Goal: Information Seeking & Learning: Learn about a topic

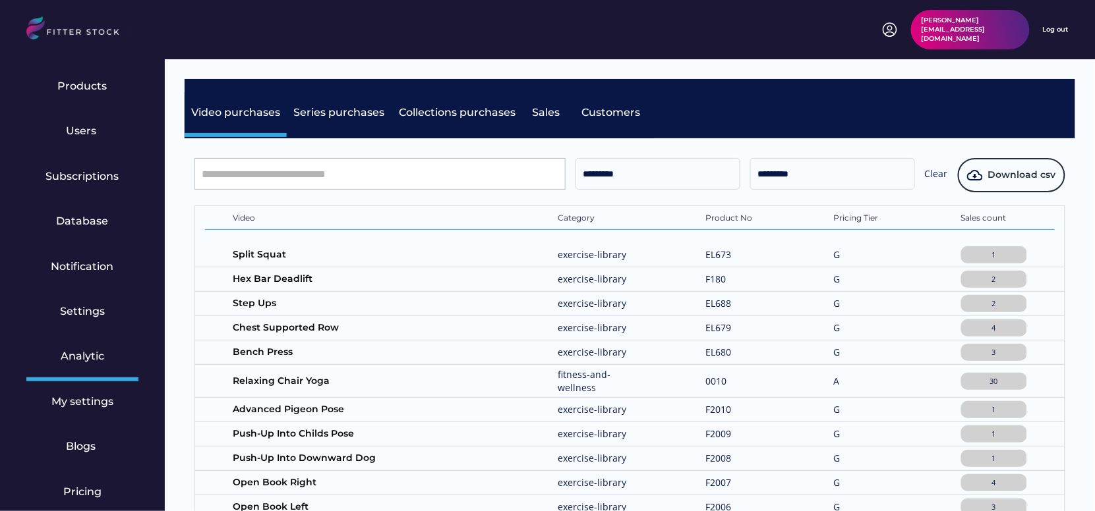
scroll to position [353, 0]
click at [61, 188] on div "Subscriptions" at bounding box center [82, 178] width 112 height 45
select select "******"
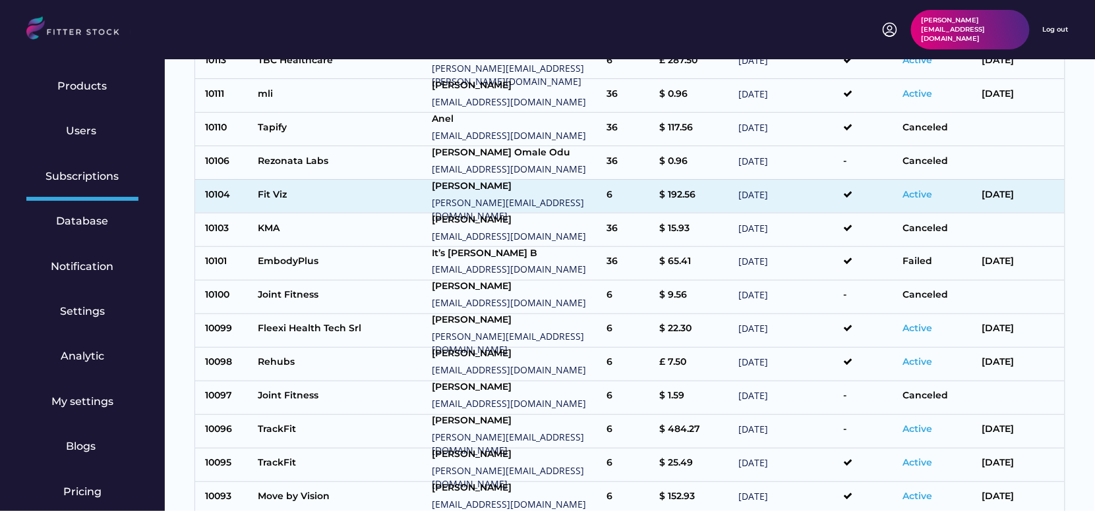
scroll to position [571, 0]
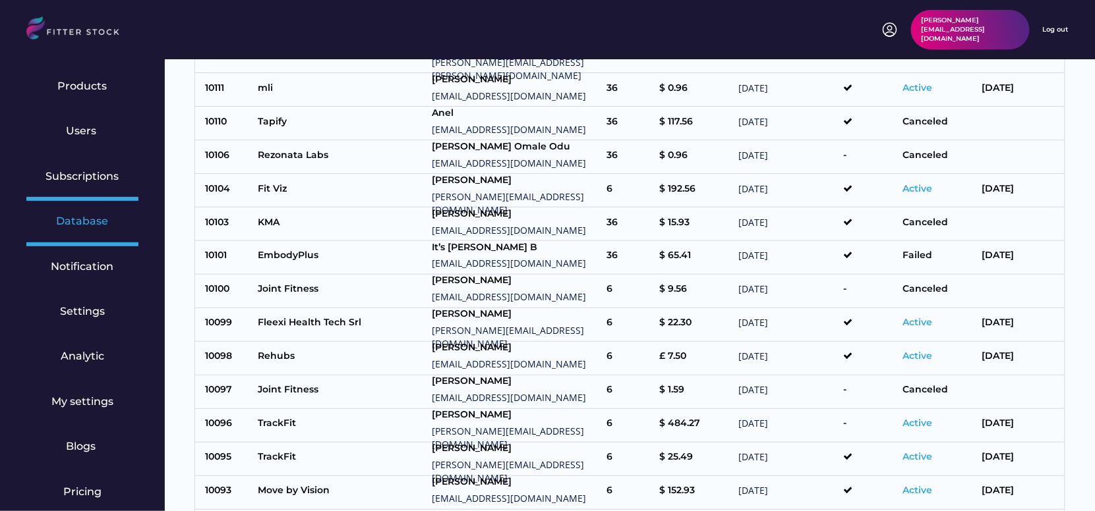
click at [80, 211] on div "Database" at bounding box center [82, 223] width 112 height 45
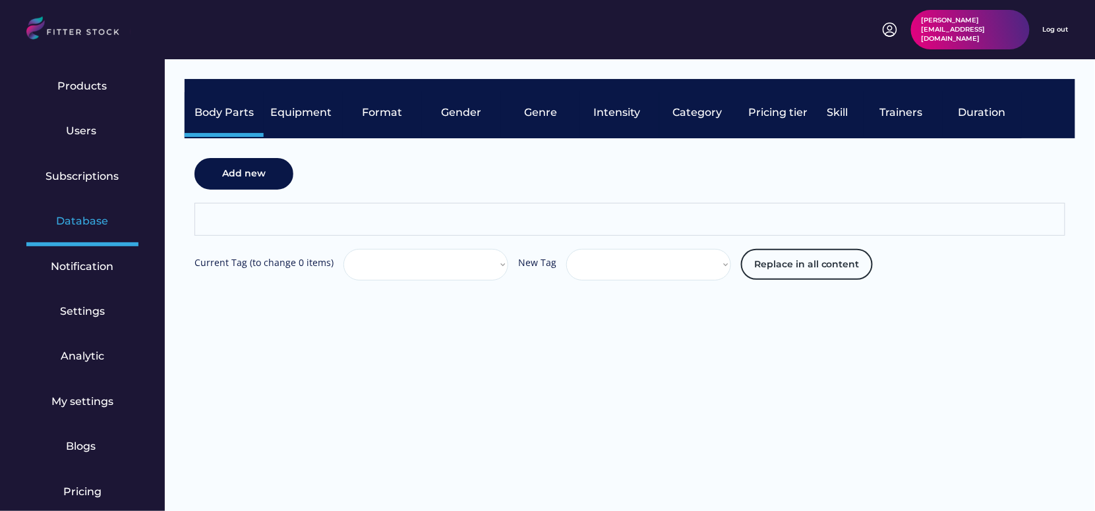
select select "**********"
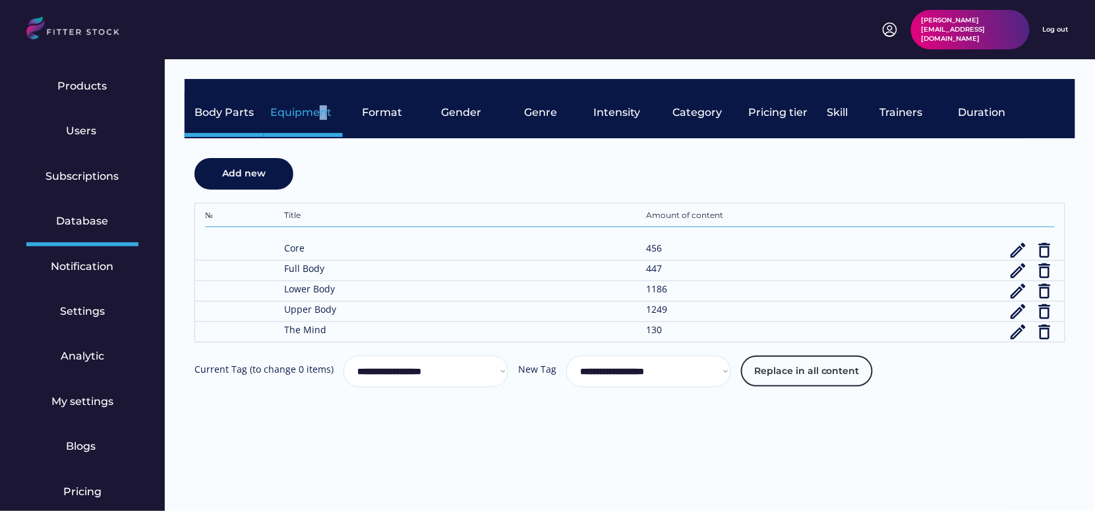
click at [322, 115] on div "Equipment" at bounding box center [303, 112] width 66 height 14
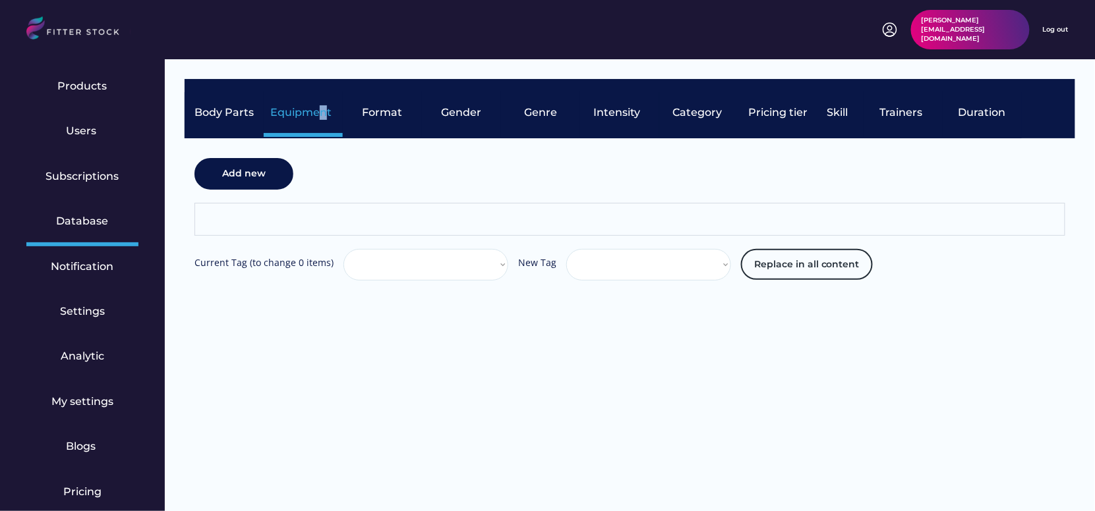
select select "**********"
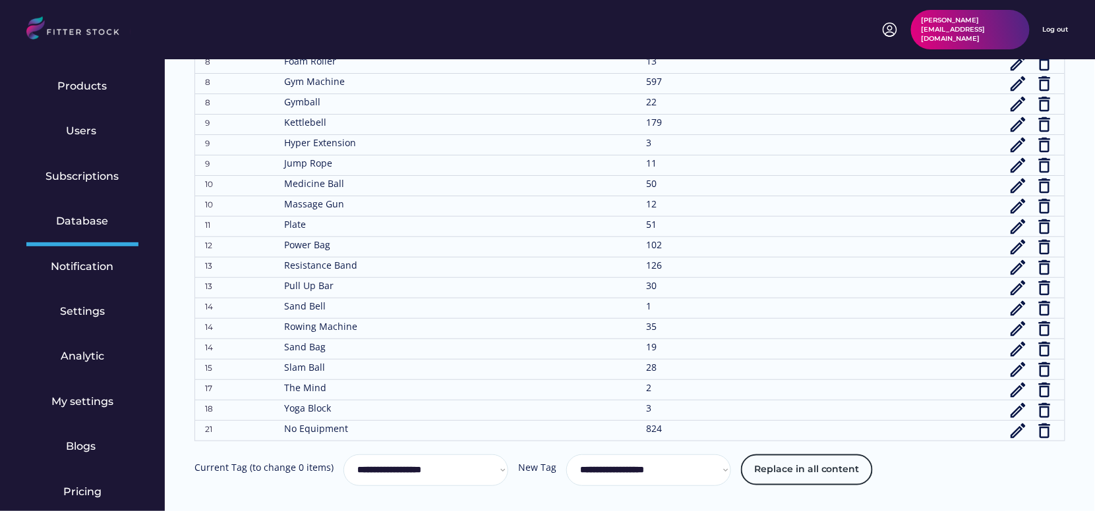
scroll to position [370, 0]
click at [1013, 435] on text "edit" at bounding box center [1018, 432] width 20 height 20
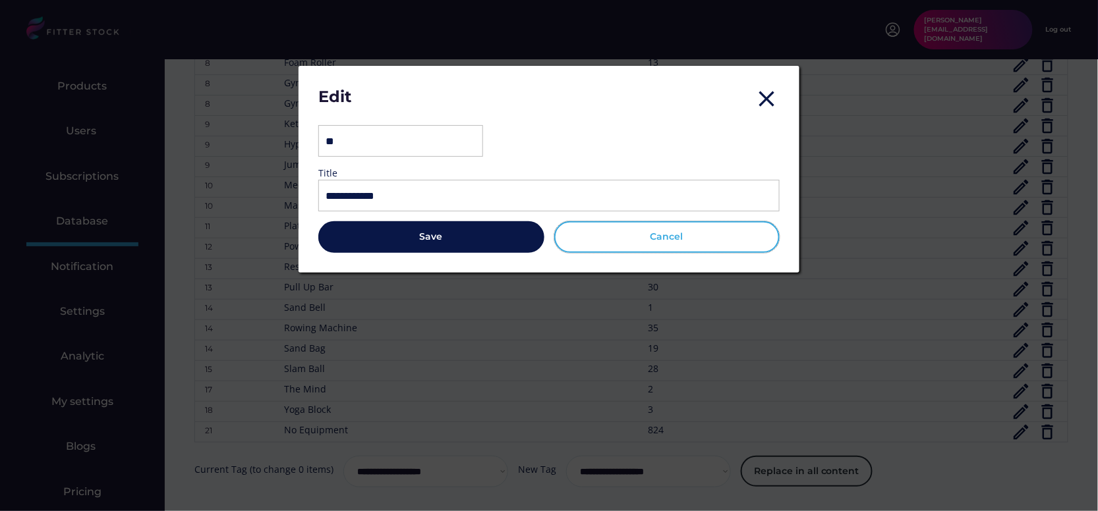
click at [683, 241] on button "Cancel" at bounding box center [667, 237] width 226 height 32
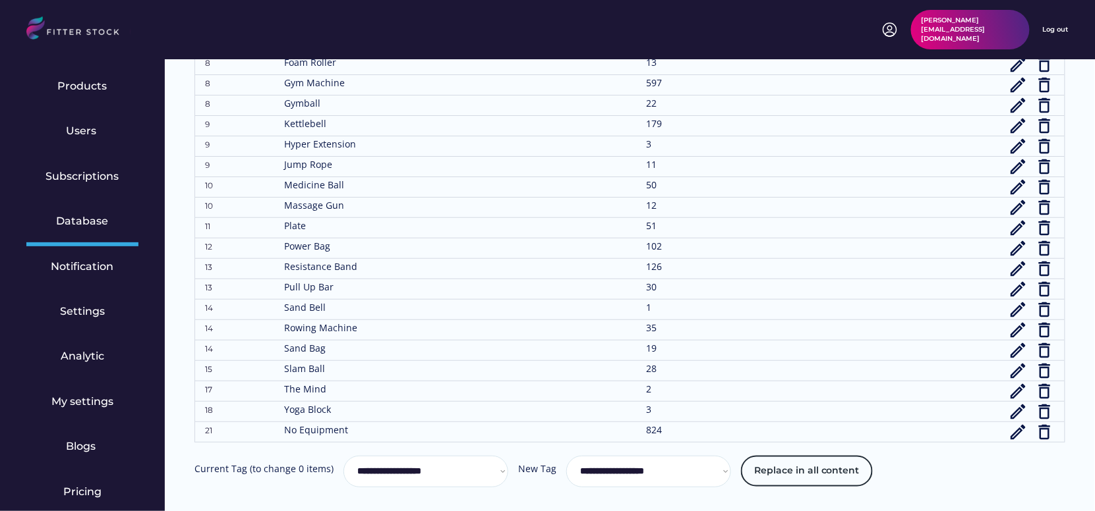
scroll to position [383, 0]
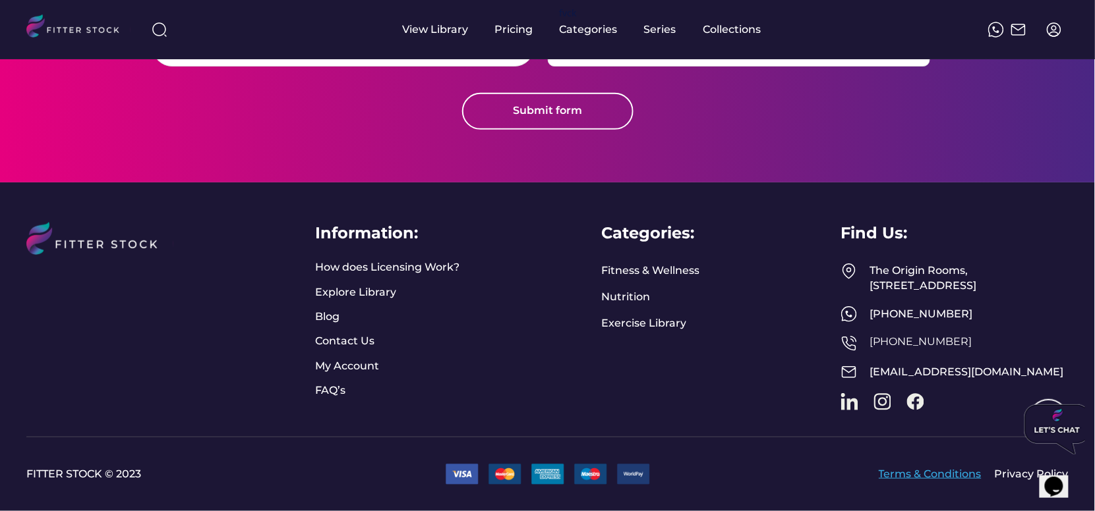
click at [901, 475] on link "Terms & Conditions" at bounding box center [929, 474] width 103 height 14
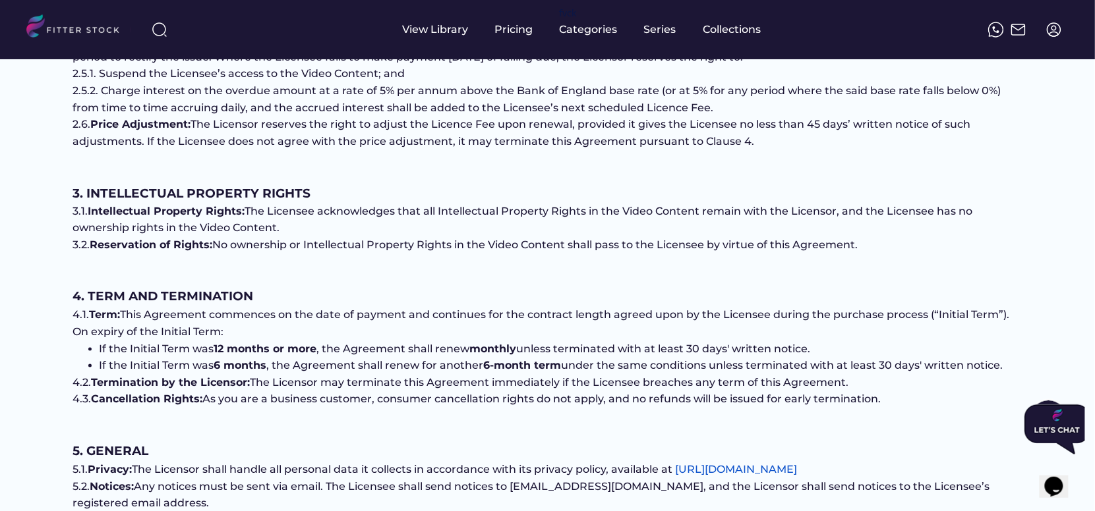
scroll to position [613, 0]
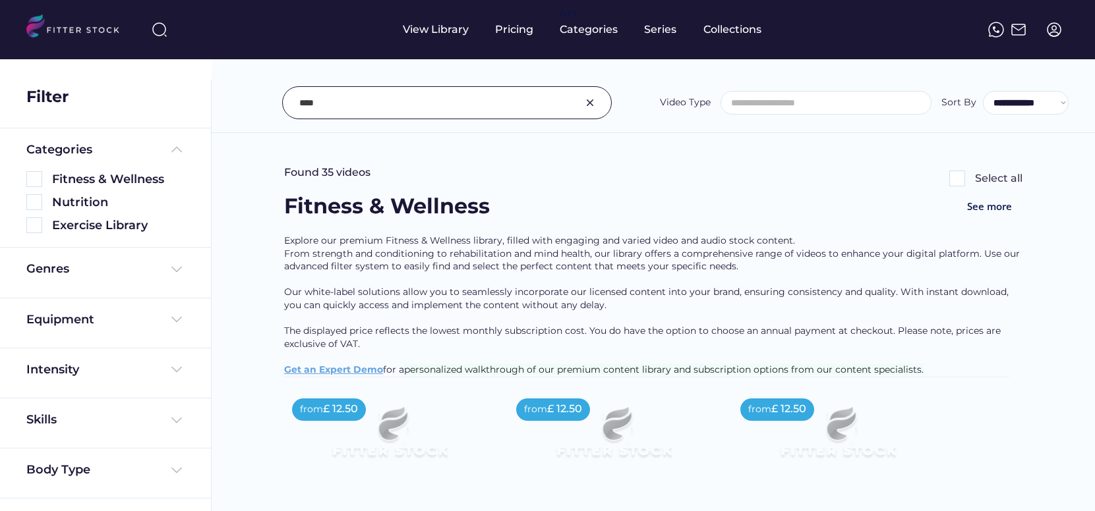
select select
select select "**********"
click at [586, 107] on img at bounding box center [590, 103] width 16 height 16
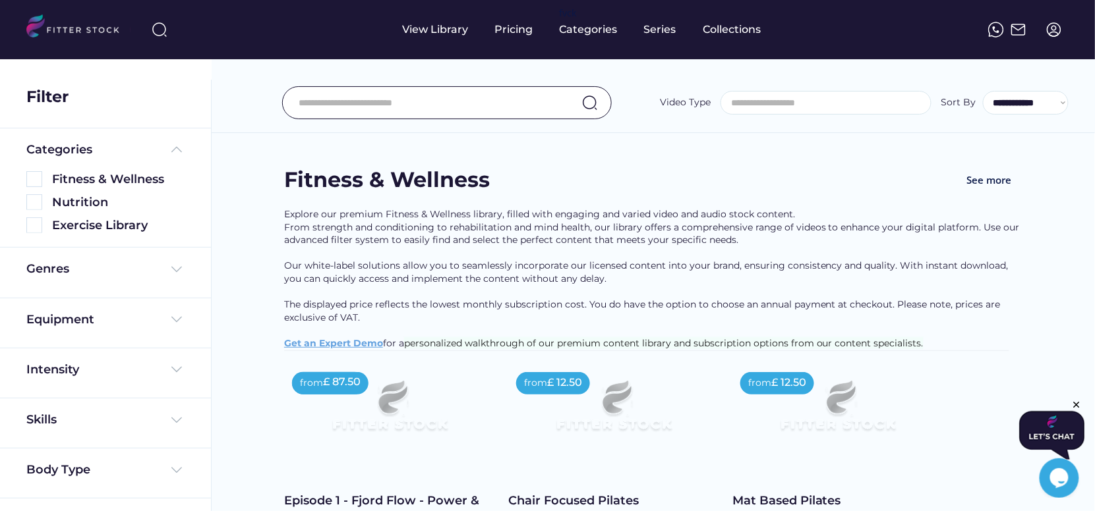
click at [94, 28] on img at bounding box center [78, 27] width 104 height 27
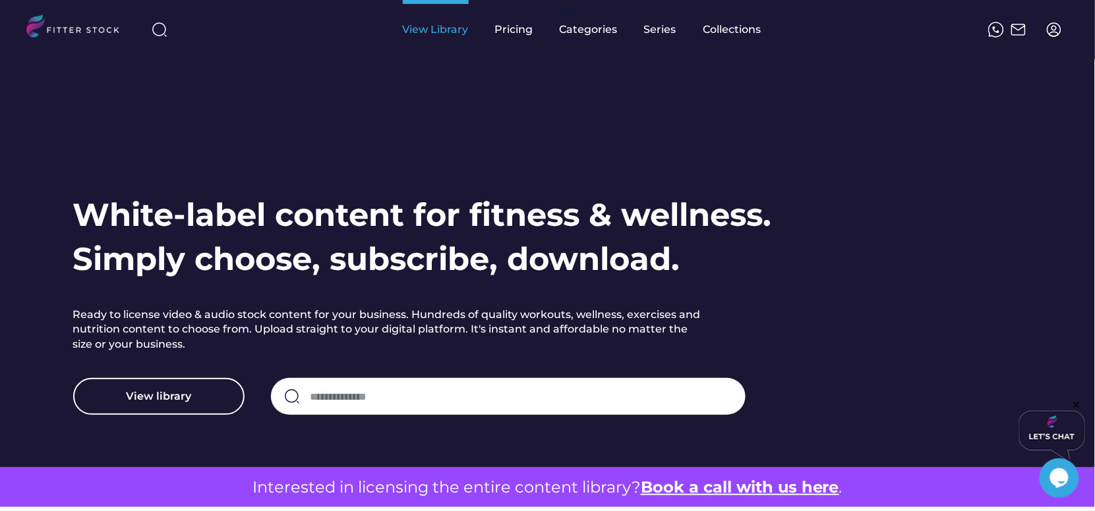
click at [443, 36] on div "View Library" at bounding box center [436, 29] width 66 height 14
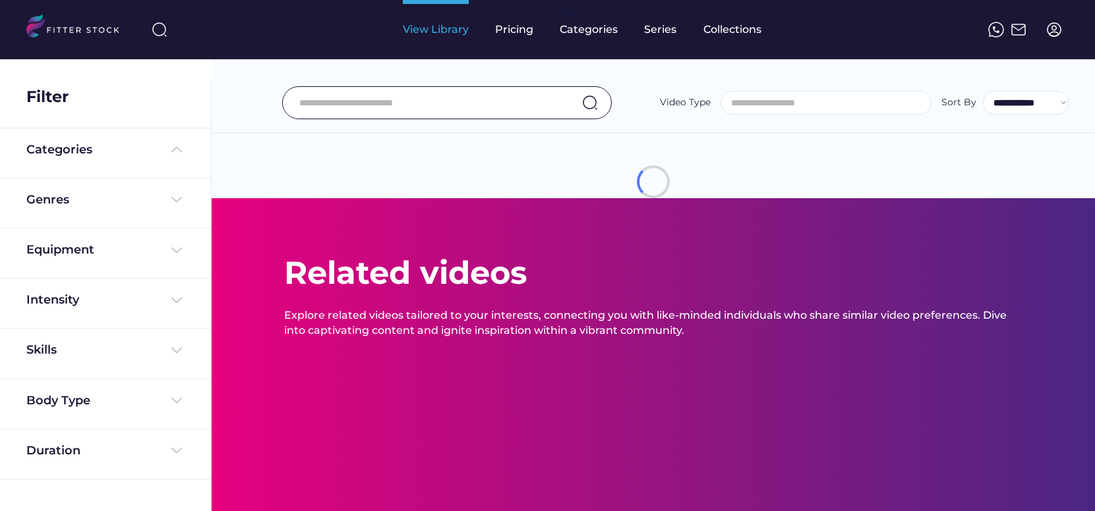
select select
select select "**********"
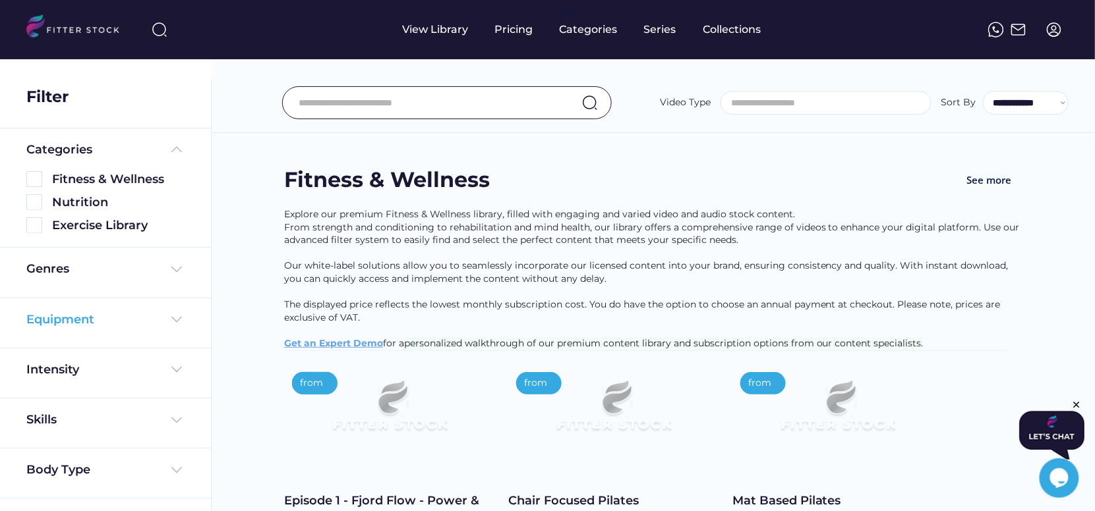
click at [88, 315] on div "Equipment" at bounding box center [60, 320] width 68 height 16
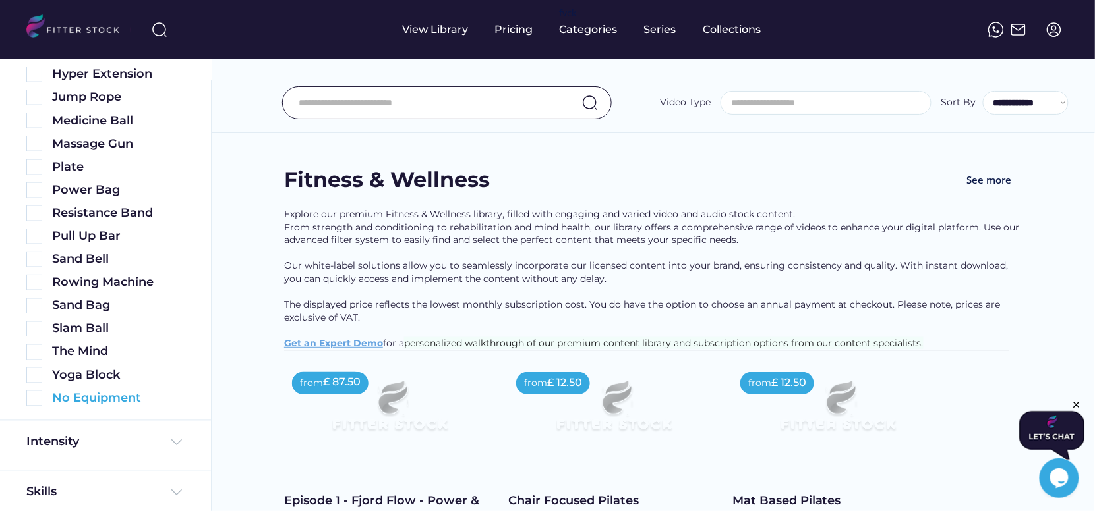
click at [40, 400] on img at bounding box center [34, 399] width 16 height 16
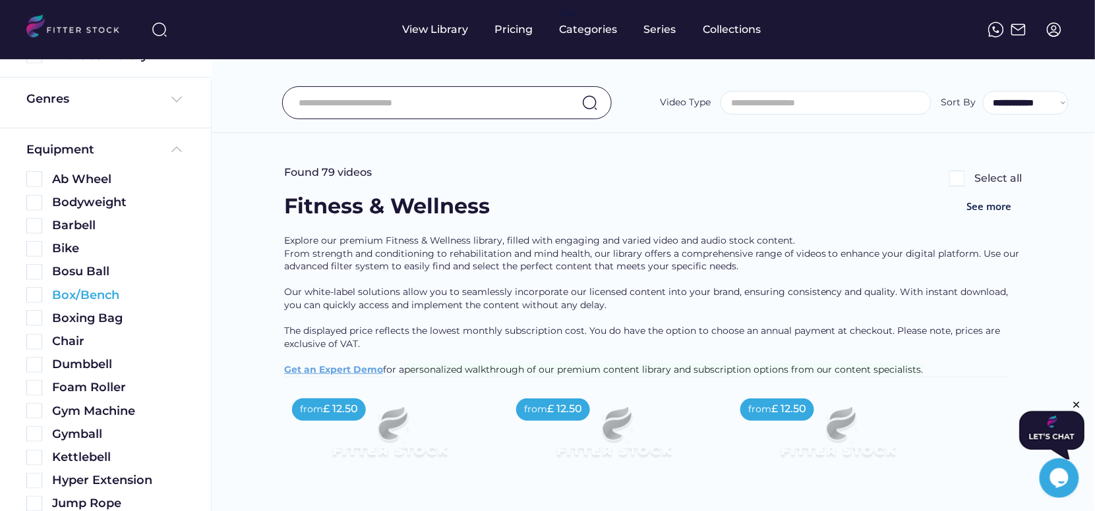
scroll to position [235, 0]
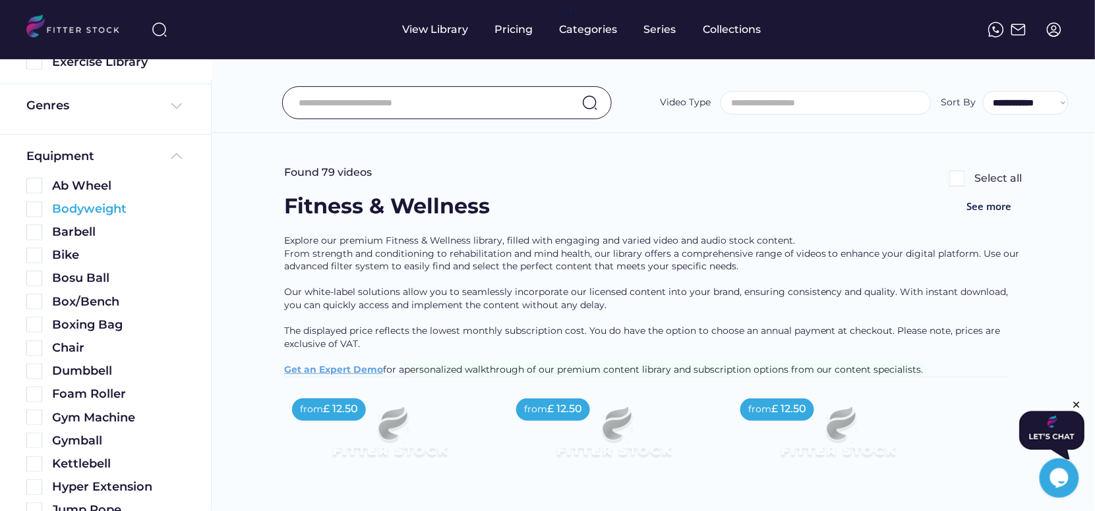
click at [37, 208] on img at bounding box center [34, 210] width 16 height 16
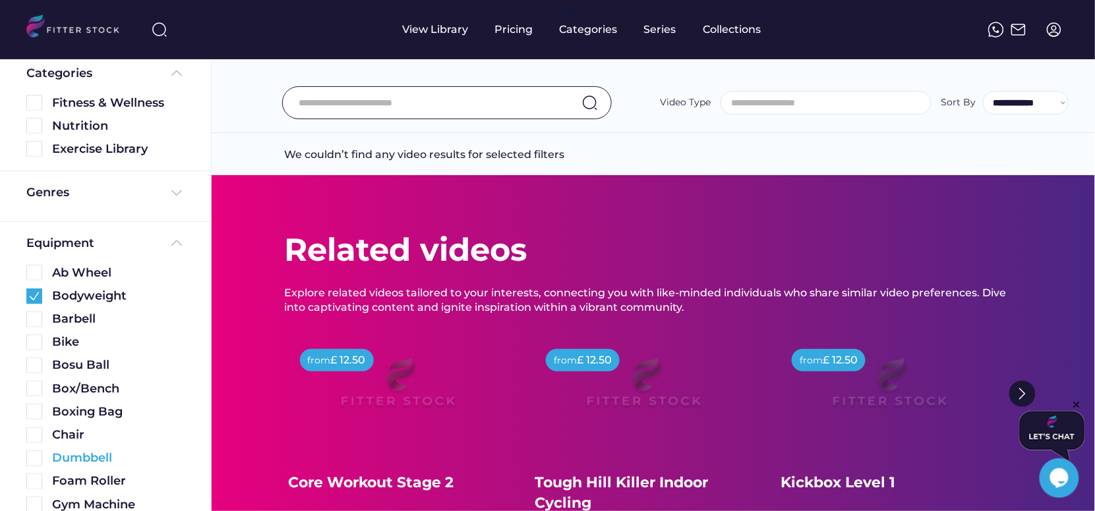
scroll to position [146, 0]
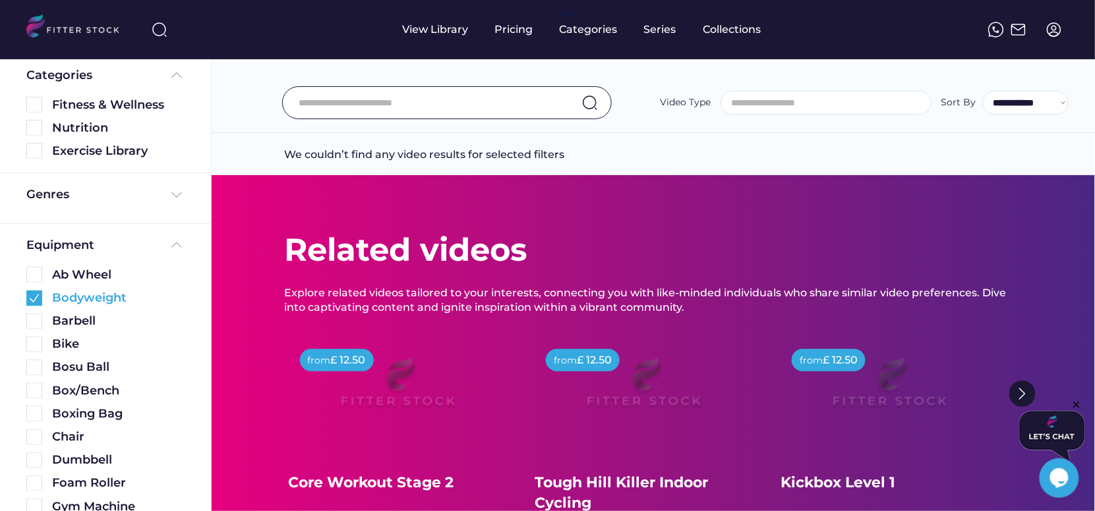
click at [32, 294] on img at bounding box center [34, 299] width 16 height 16
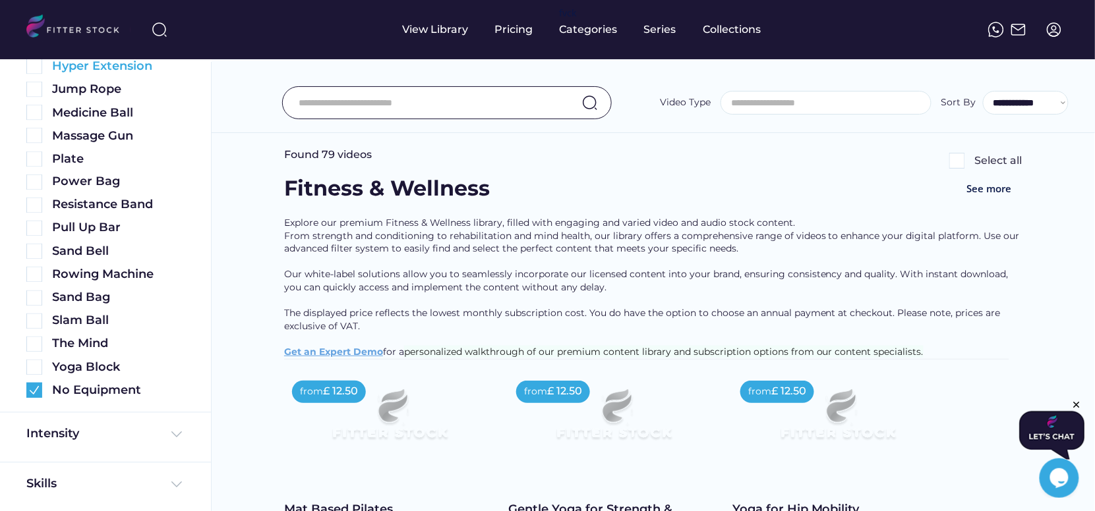
scroll to position [658, 0]
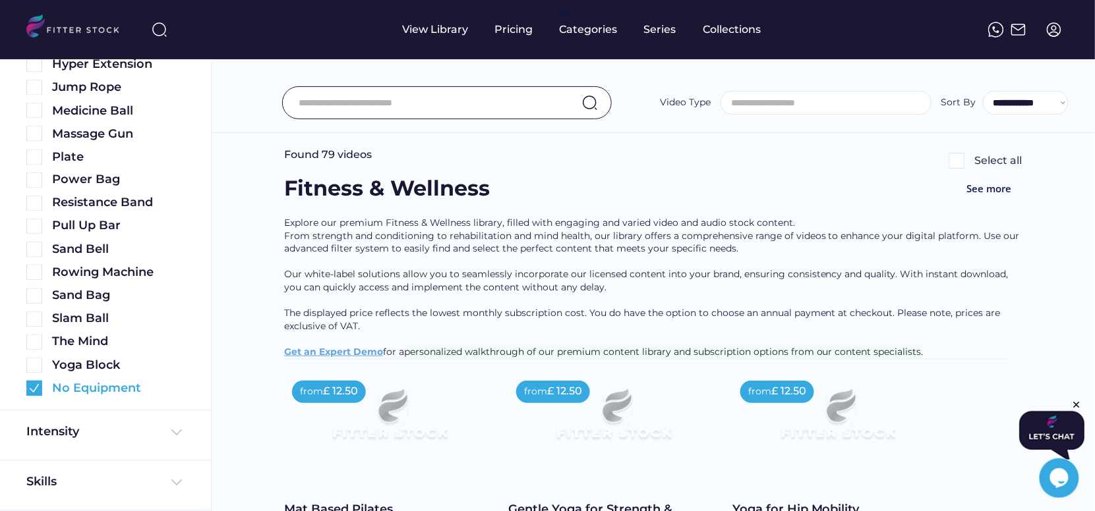
click at [29, 395] on div "No Equipment" at bounding box center [105, 389] width 158 height 16
click at [31, 393] on img at bounding box center [34, 389] width 16 height 16
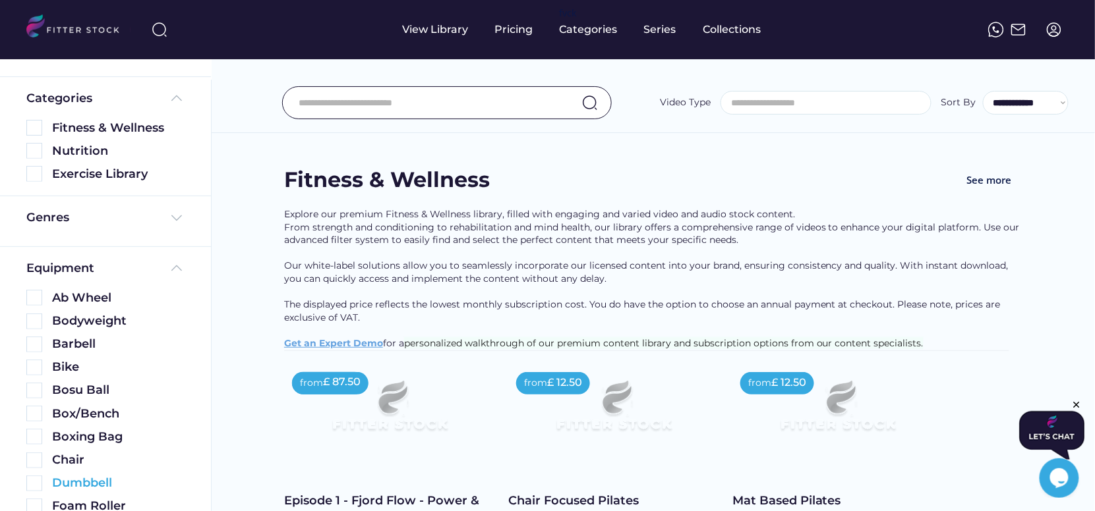
scroll to position [26, 0]
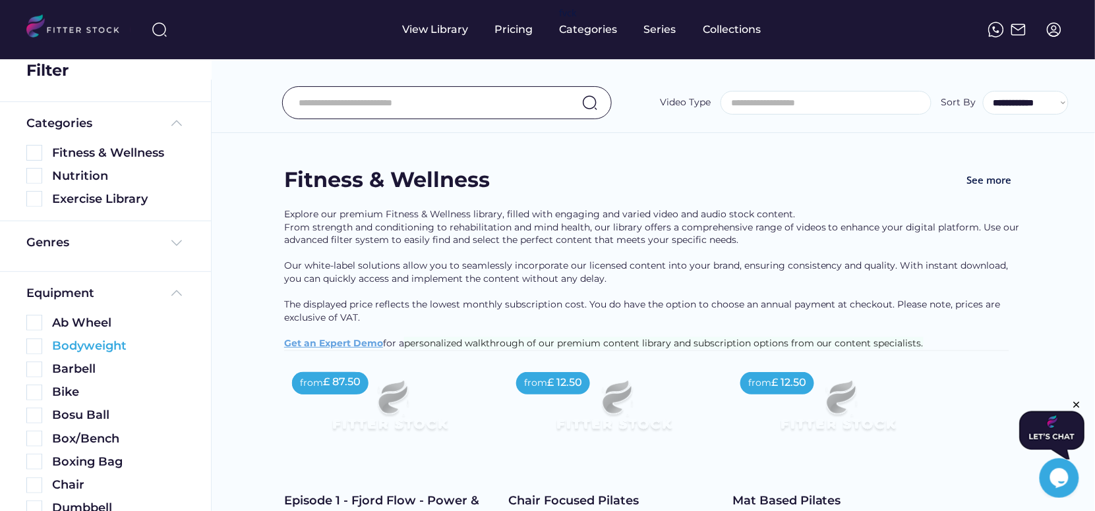
click at [34, 347] on img at bounding box center [34, 347] width 16 height 16
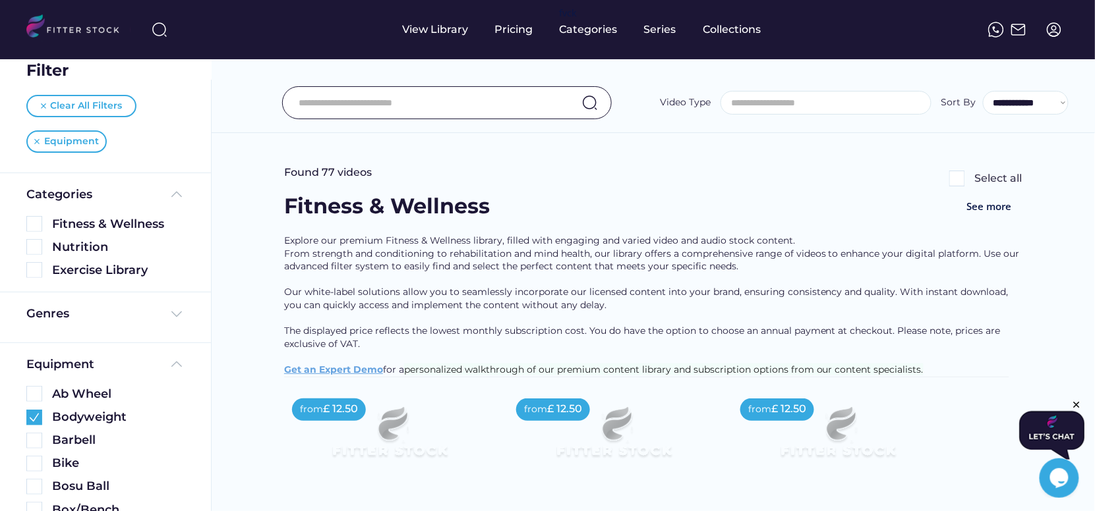
click at [750, 95] on span at bounding box center [826, 103] width 210 height 22
click at [755, 103] on input "search" at bounding box center [829, 103] width 210 height 10
click at [769, 98] on input "search" at bounding box center [829, 103] width 210 height 10
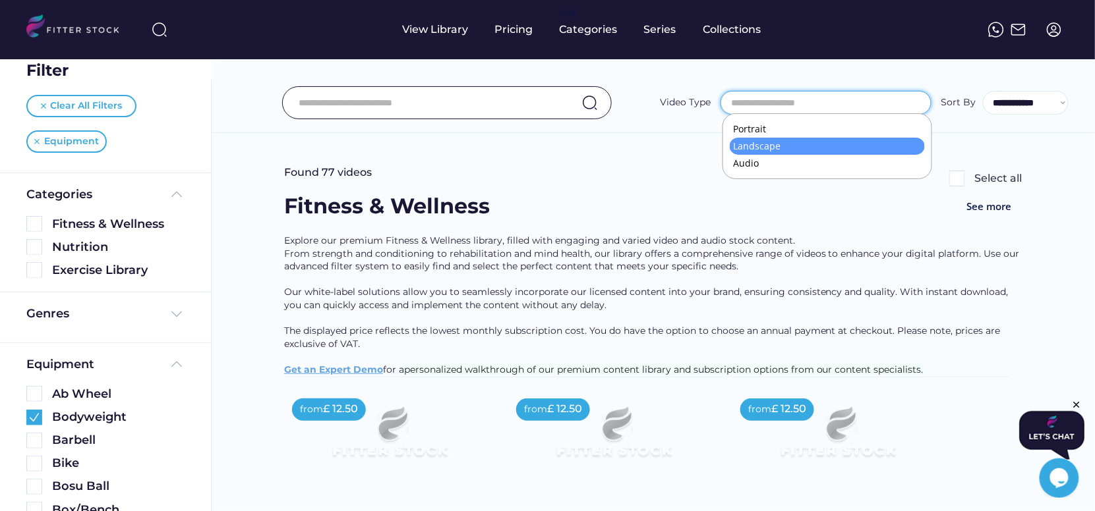
scroll to position [11, 0]
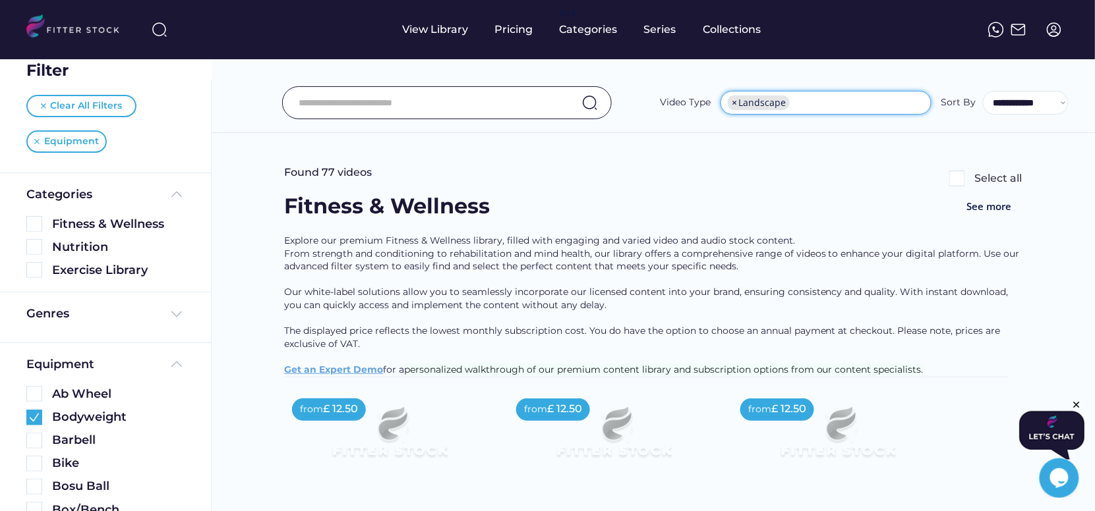
click at [816, 101] on ul "× Landscape" at bounding box center [826, 102] width 210 height 21
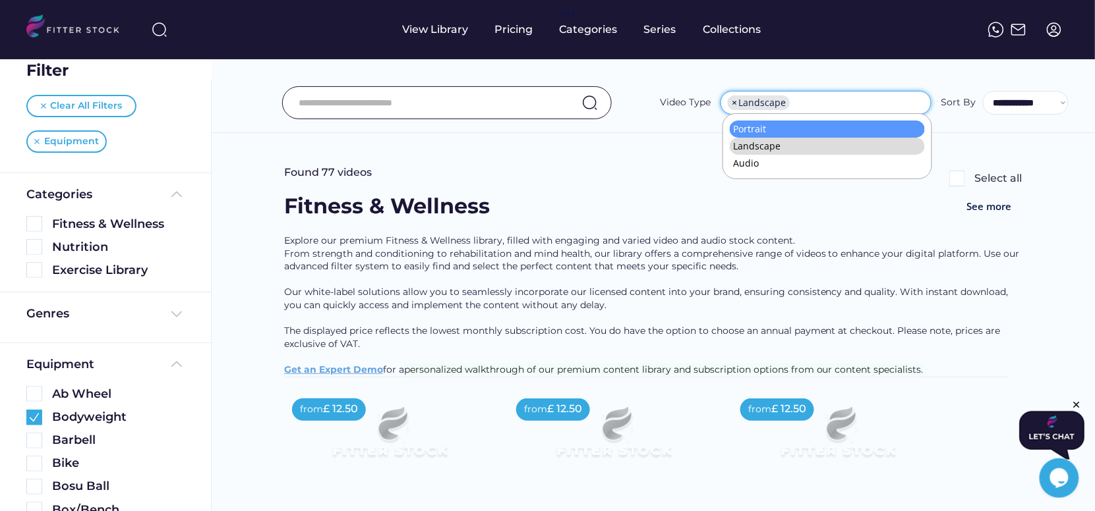
select select "**********"
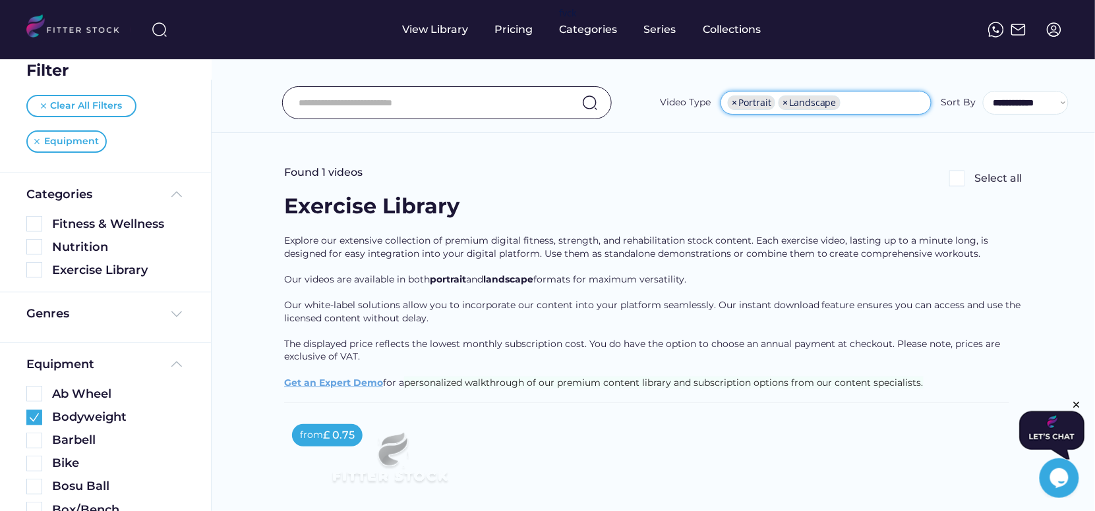
click at [697, 105] on div "Video Type" at bounding box center [685, 102] width 51 height 13
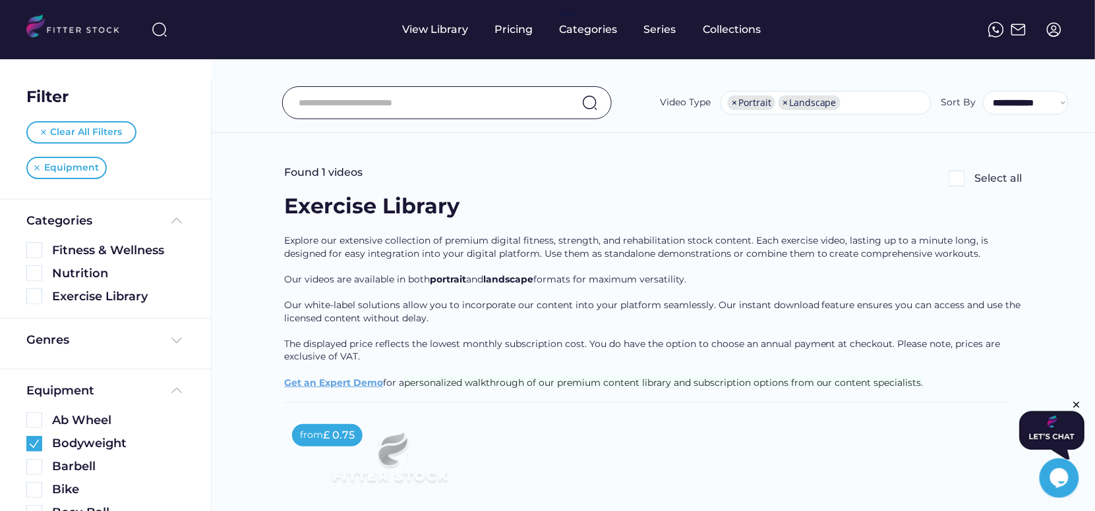
click at [32, 120] on div "Filter Clear All Filters Equipment" at bounding box center [105, 129] width 211 height 140
click at [42, 127] on div "Clear All Filters" at bounding box center [81, 132] width 110 height 22
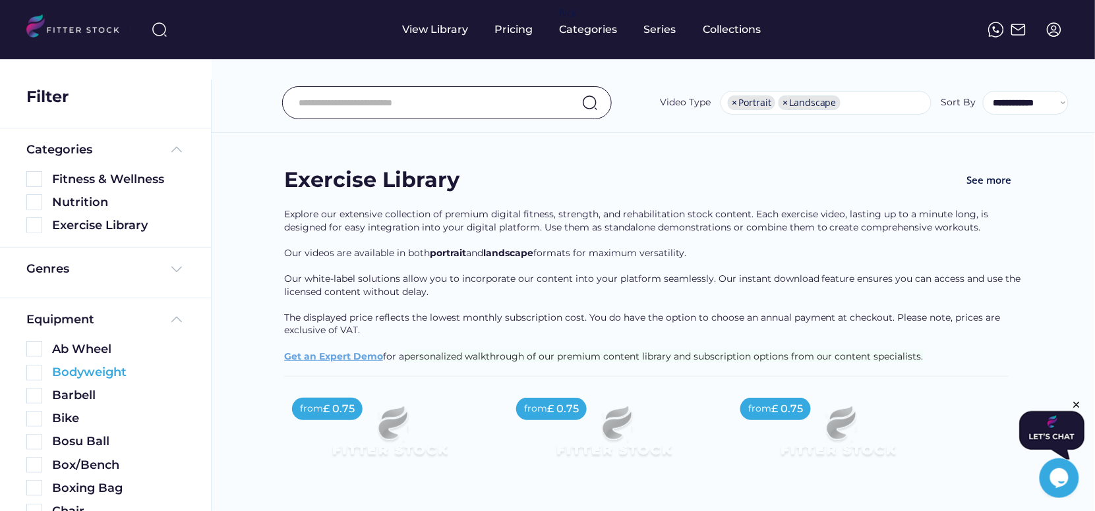
click at [39, 371] on img at bounding box center [34, 373] width 16 height 16
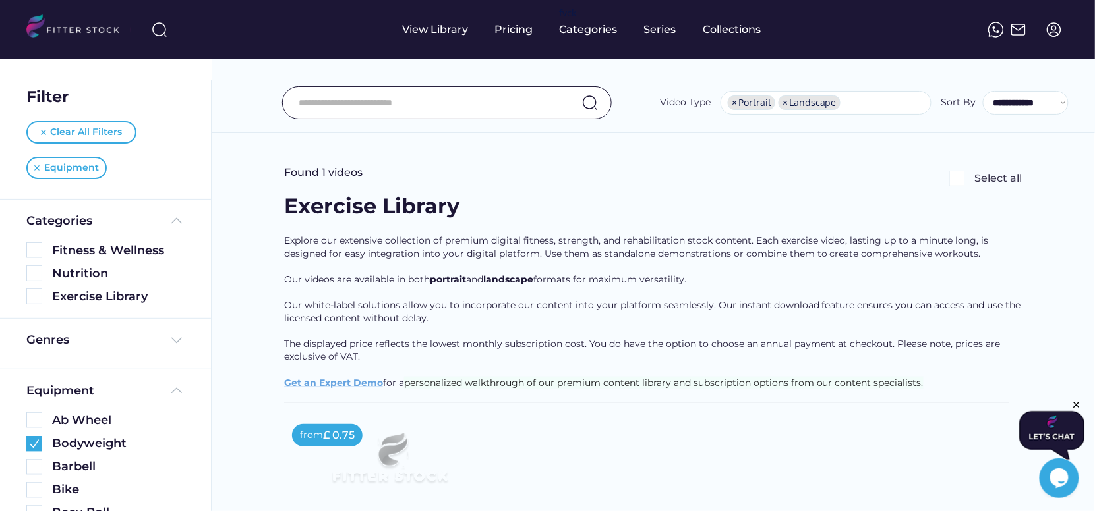
click at [786, 104] on span "×" at bounding box center [784, 102] width 5 height 9
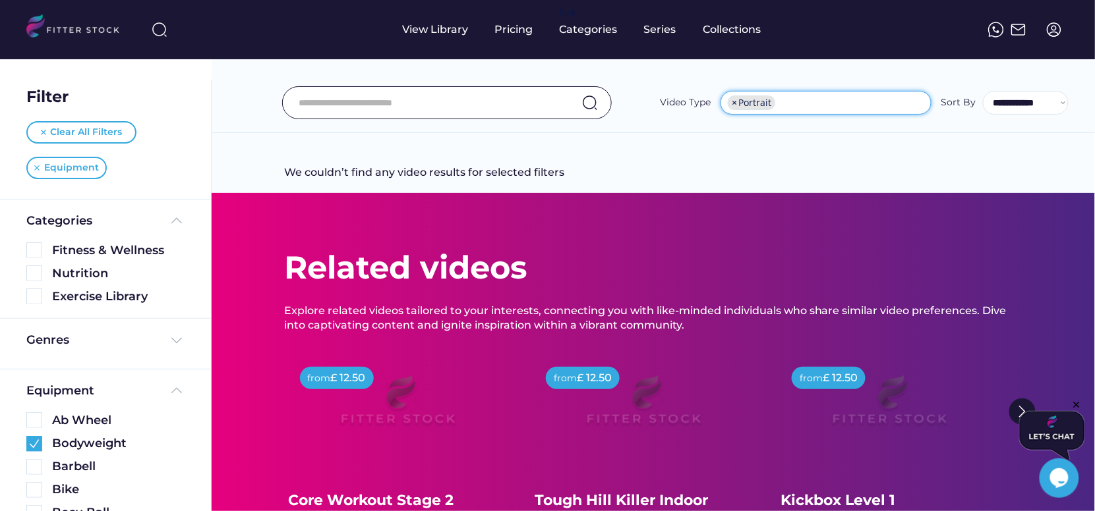
click at [739, 103] on li "× Portrait" at bounding box center [750, 103] width 47 height 14
click at [737, 103] on span "×" at bounding box center [733, 102] width 5 height 9
select select
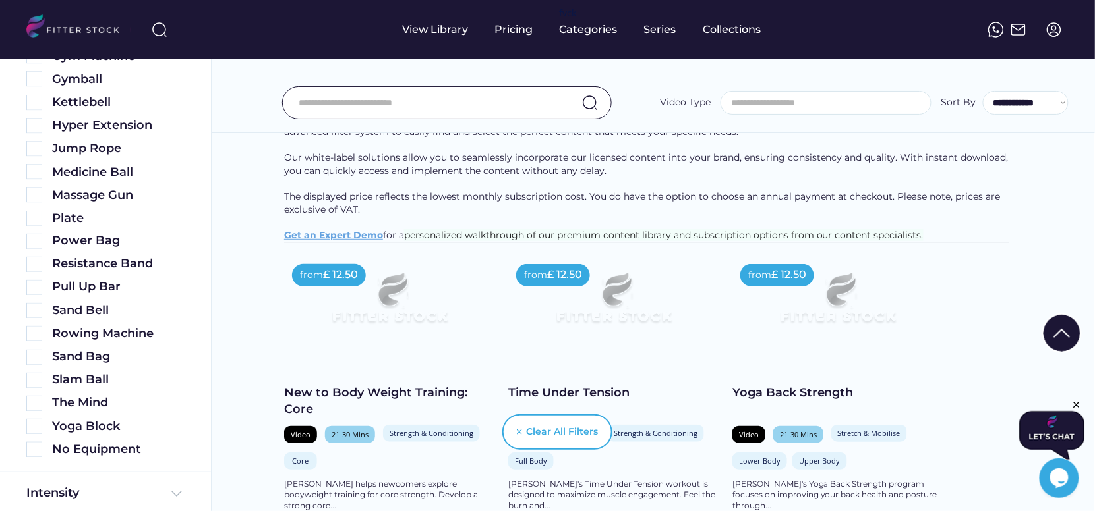
scroll to position [756, 0]
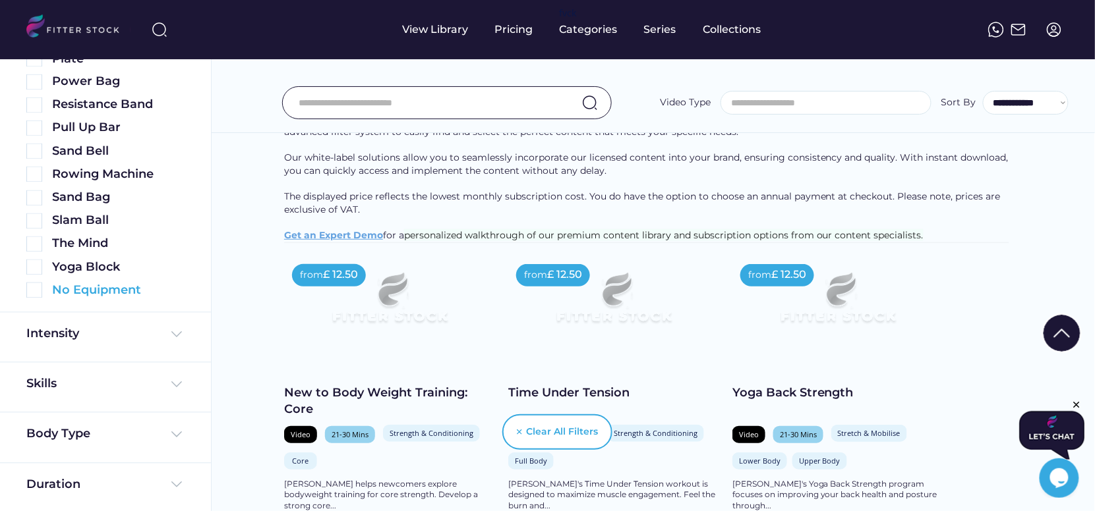
click at [41, 290] on img at bounding box center [34, 291] width 16 height 16
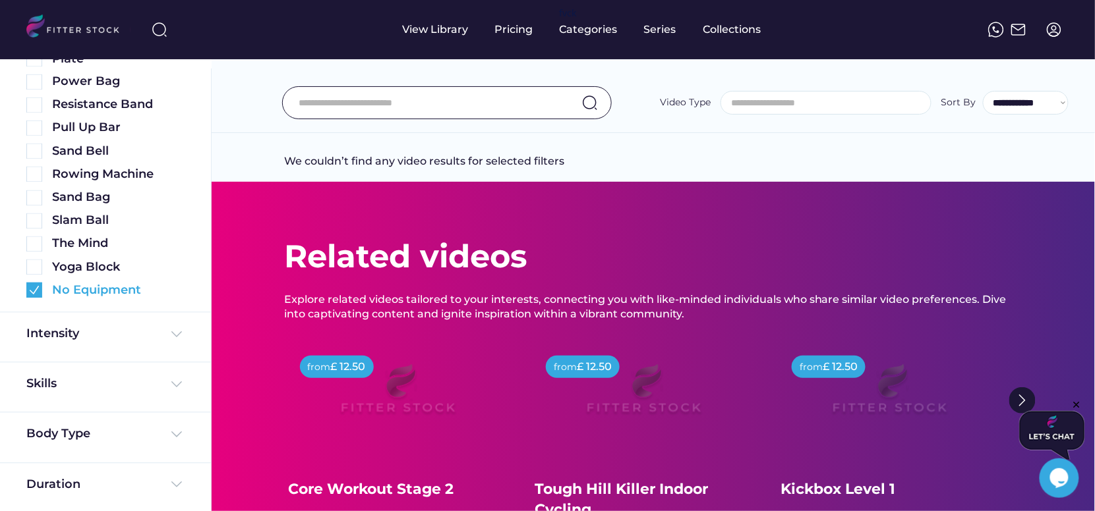
scroll to position [0, 0]
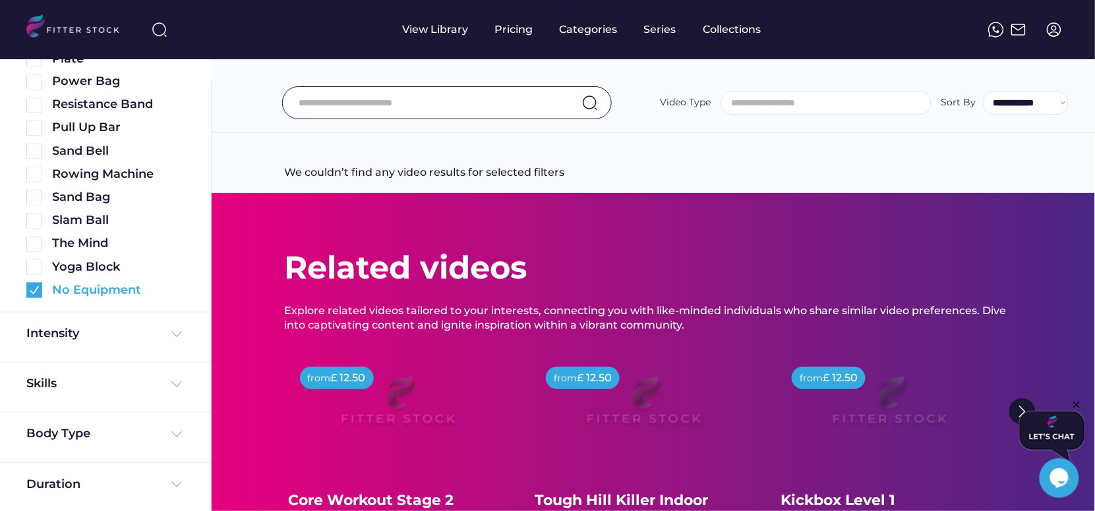
click at [33, 287] on img at bounding box center [34, 291] width 16 height 16
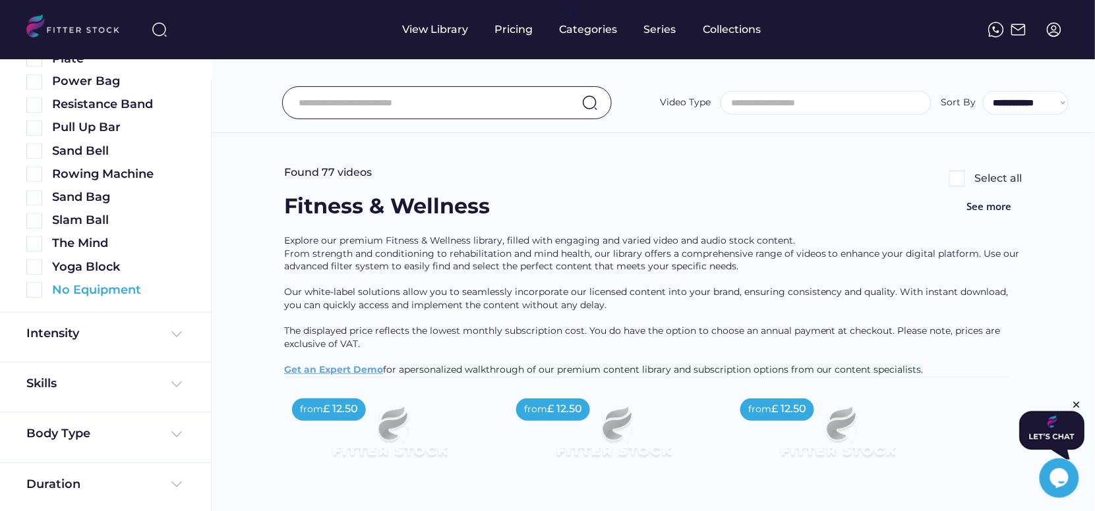
click at [32, 289] on img at bounding box center [34, 291] width 16 height 16
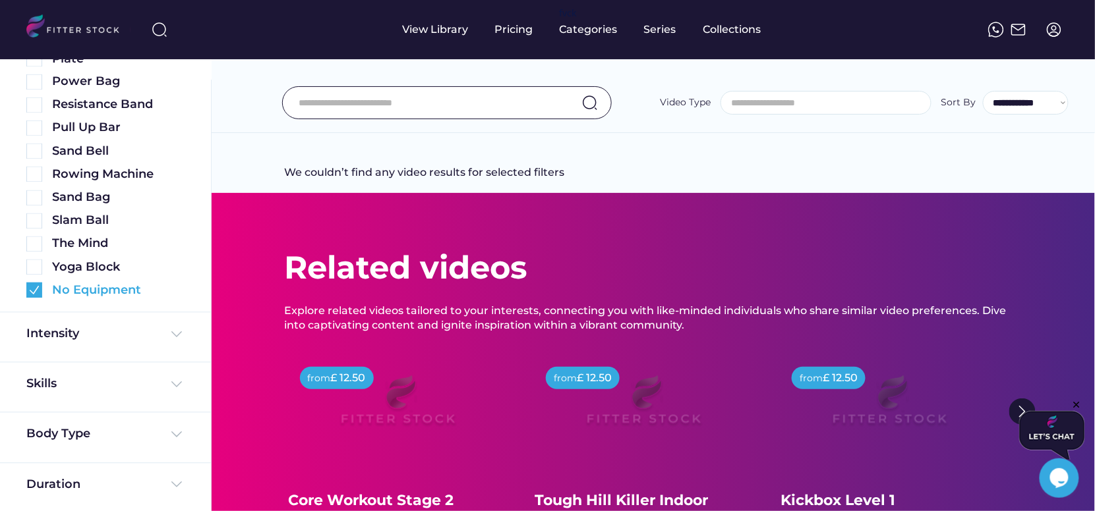
click at [34, 285] on img at bounding box center [34, 291] width 16 height 16
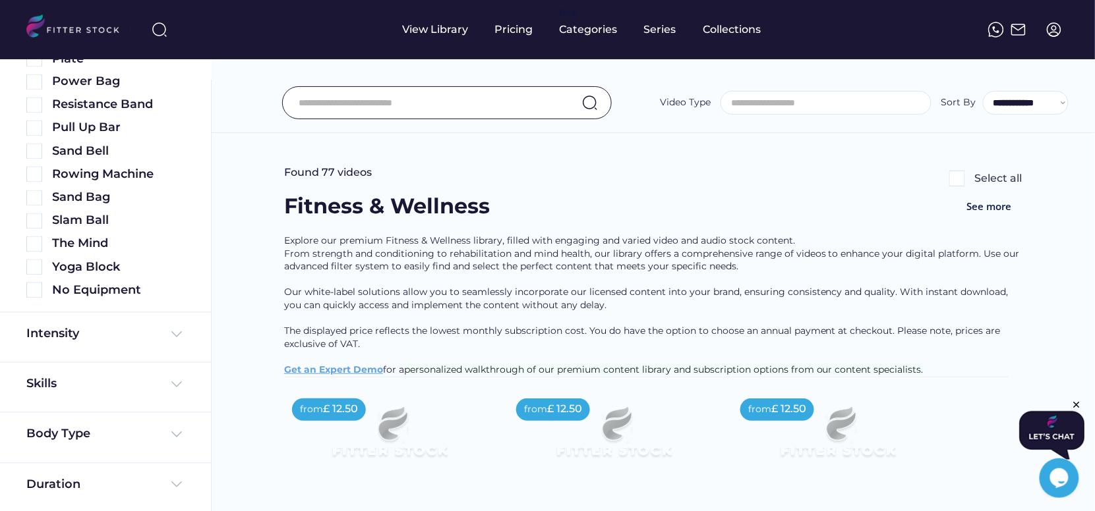
click at [360, 105] on input "input" at bounding box center [430, 103] width 262 height 28
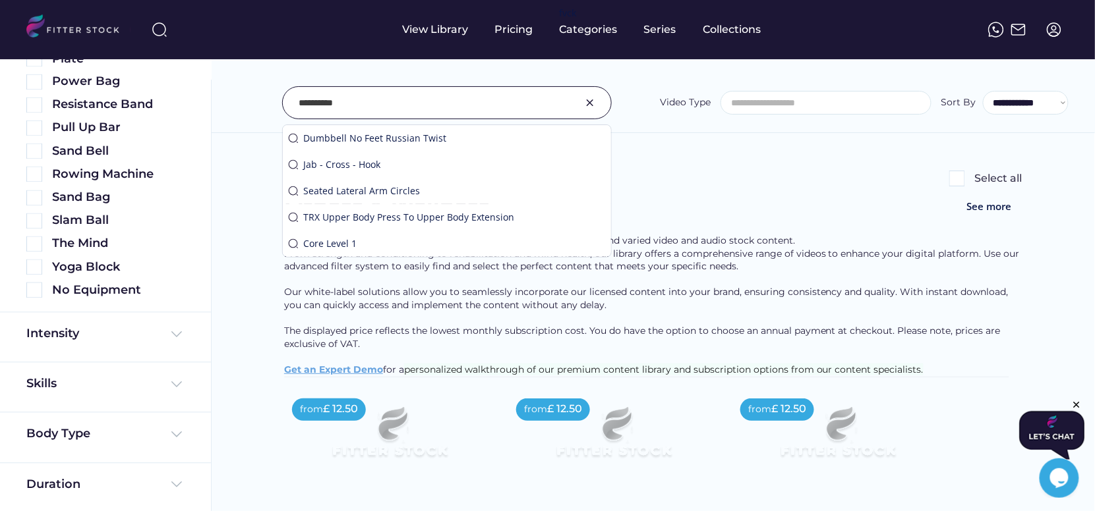
type input "**********"
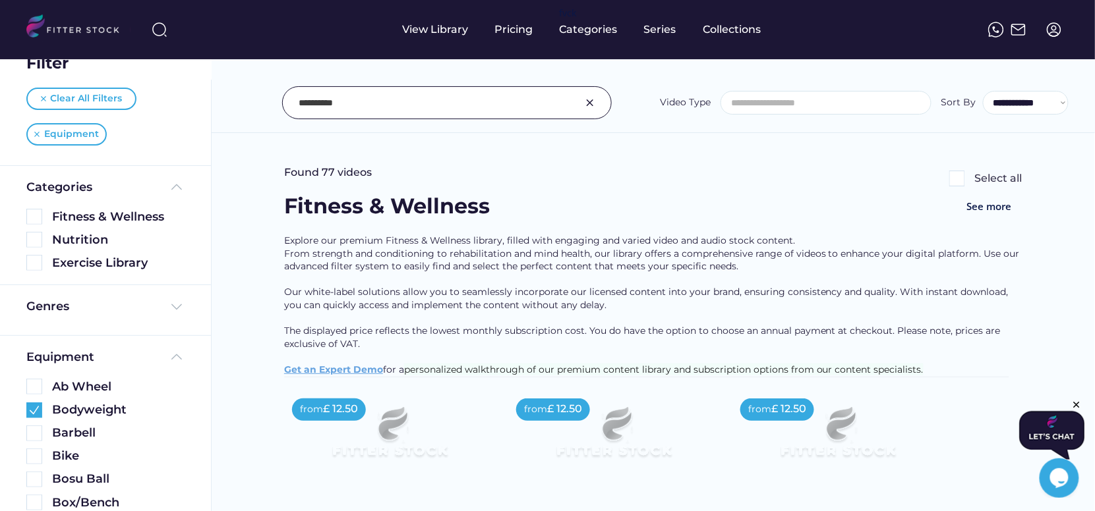
scroll to position [26, 0]
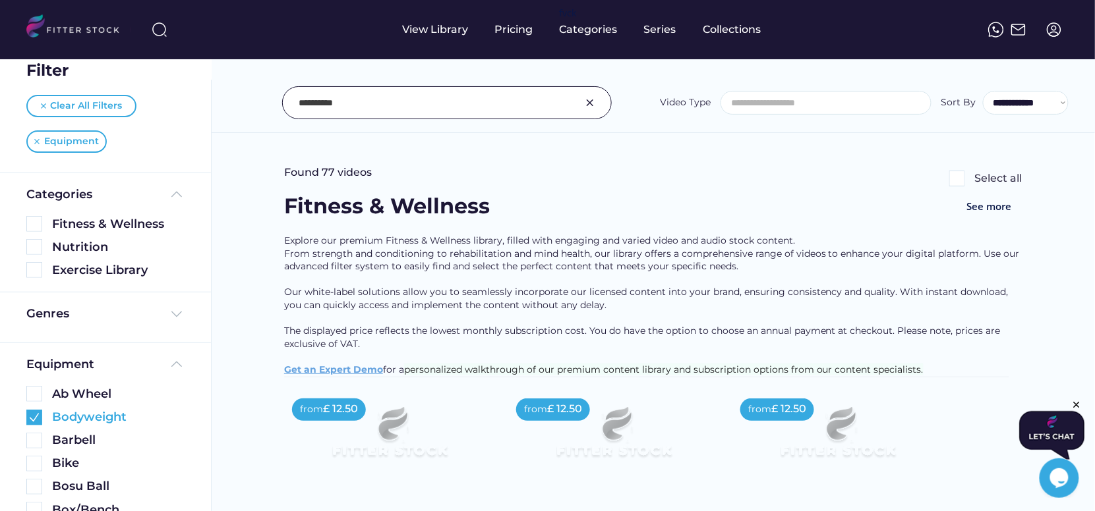
click at [32, 418] on img at bounding box center [34, 418] width 16 height 16
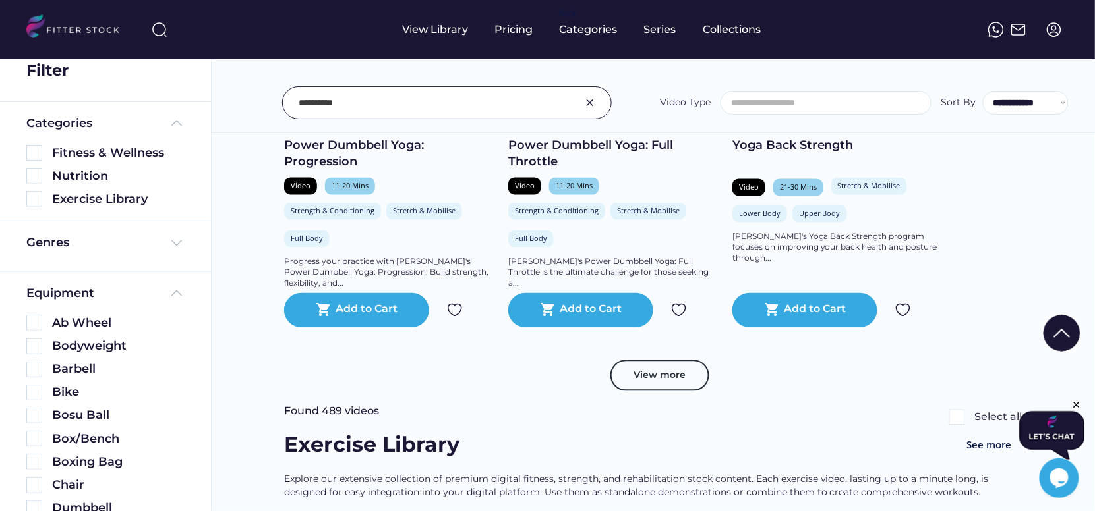
scroll to position [684, 0]
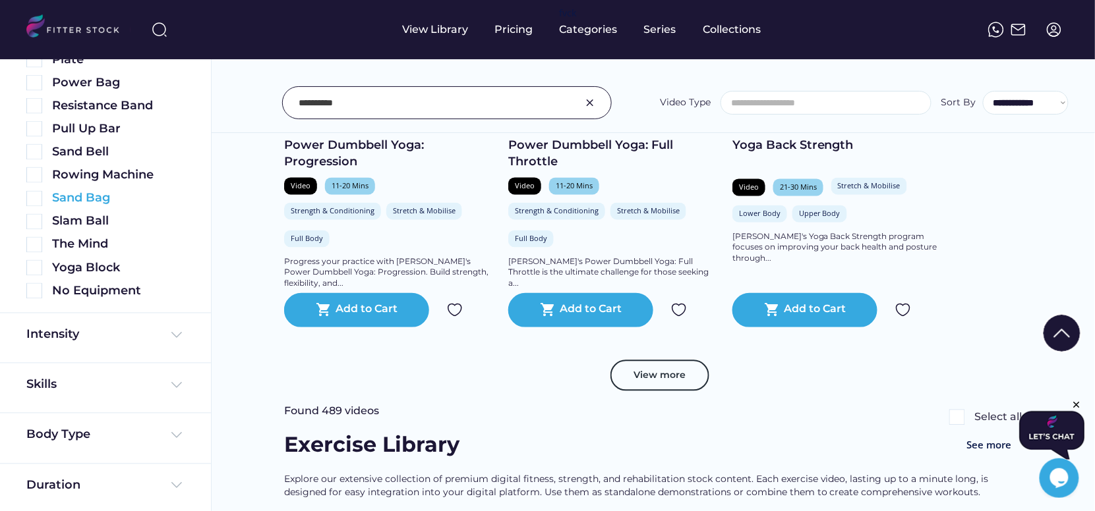
click at [39, 198] on img at bounding box center [34, 199] width 16 height 16
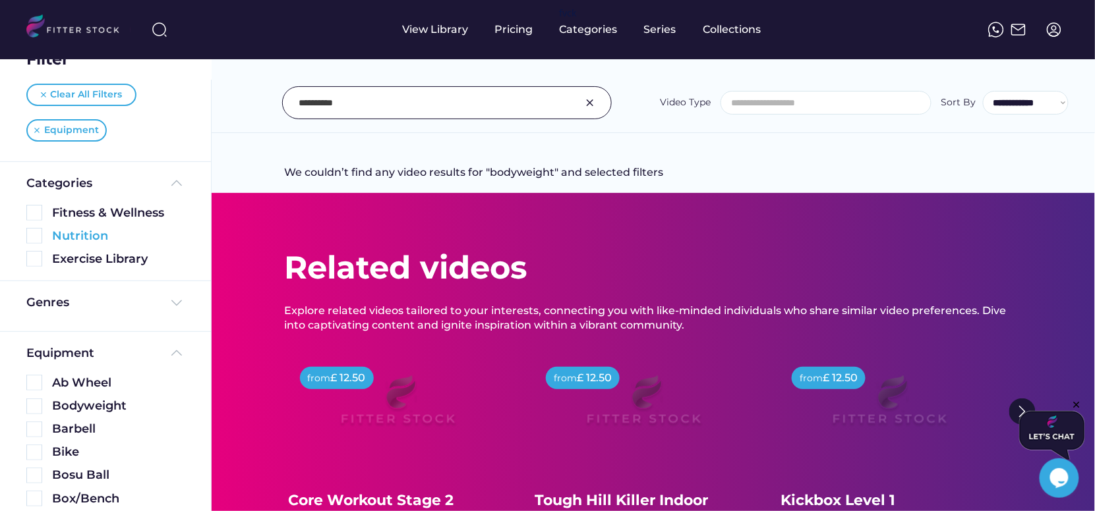
scroll to position [0, 0]
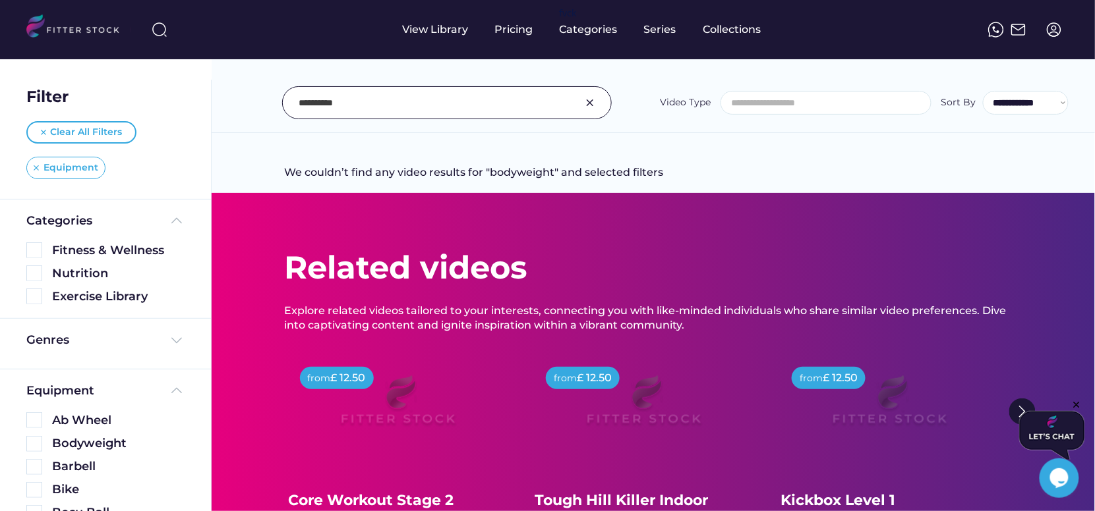
click at [39, 167] on div "Equipment" at bounding box center [65, 168] width 79 height 22
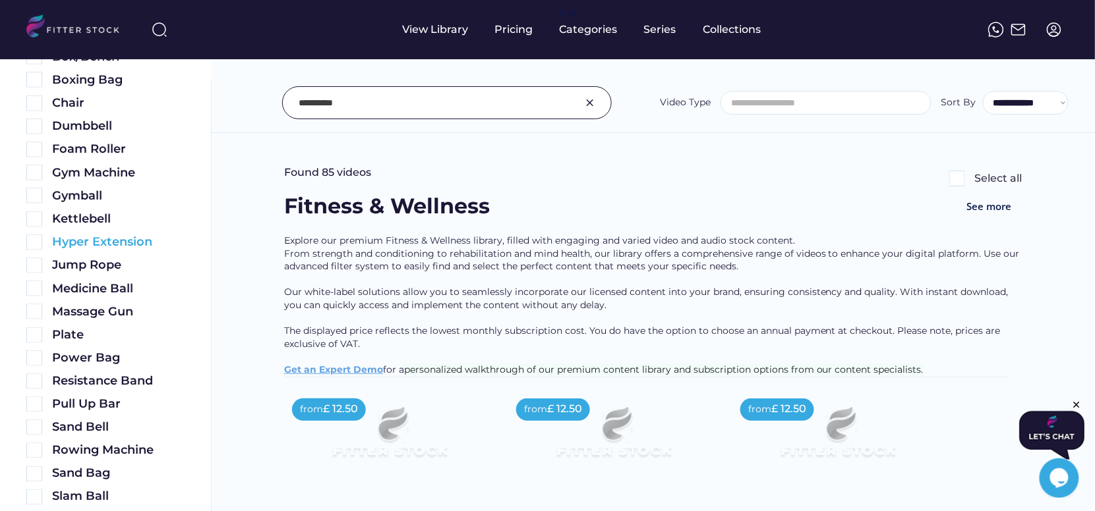
scroll to position [423, 0]
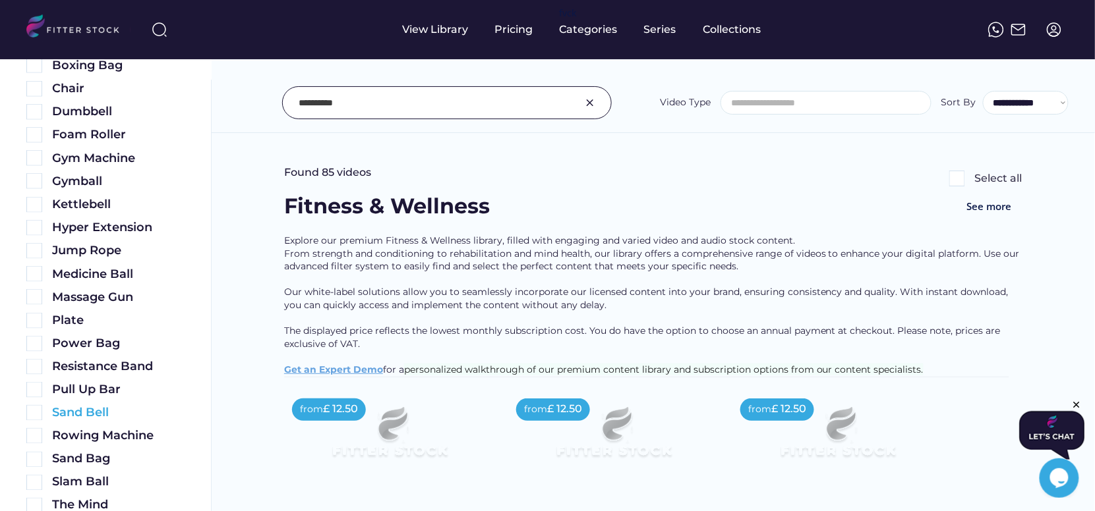
click at [34, 410] on img at bounding box center [34, 413] width 16 height 16
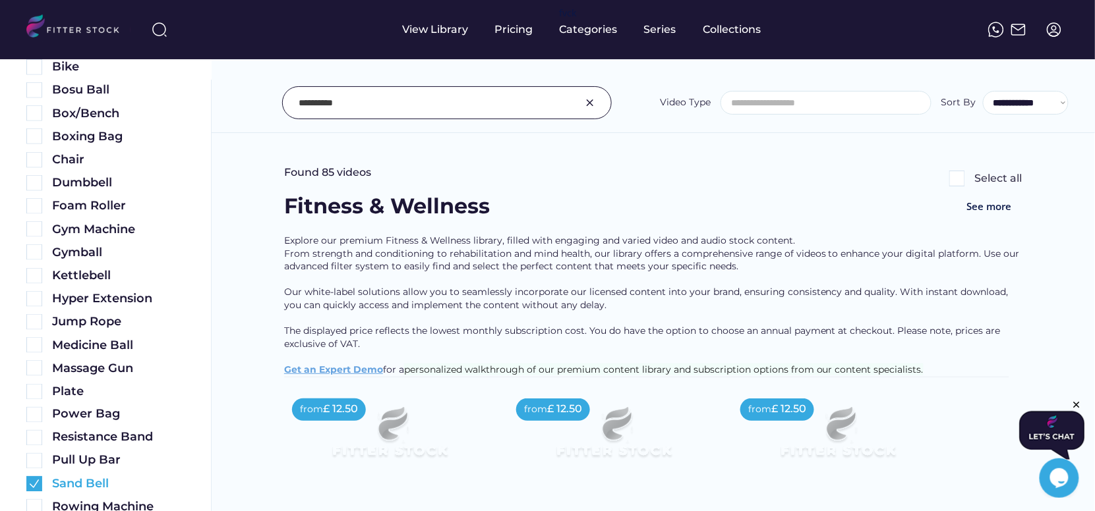
scroll to position [494, 0]
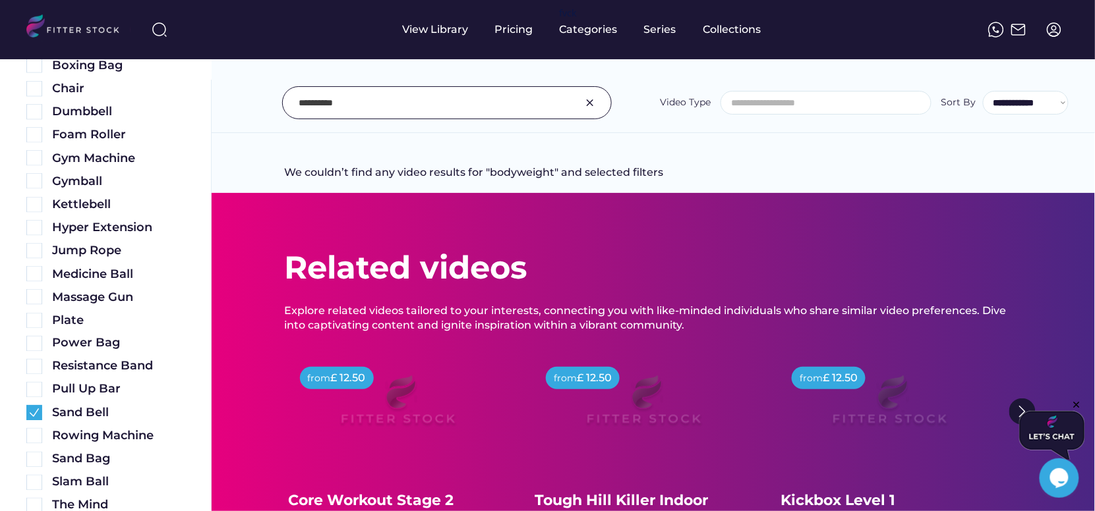
click at [590, 105] on img at bounding box center [590, 103] width 16 height 16
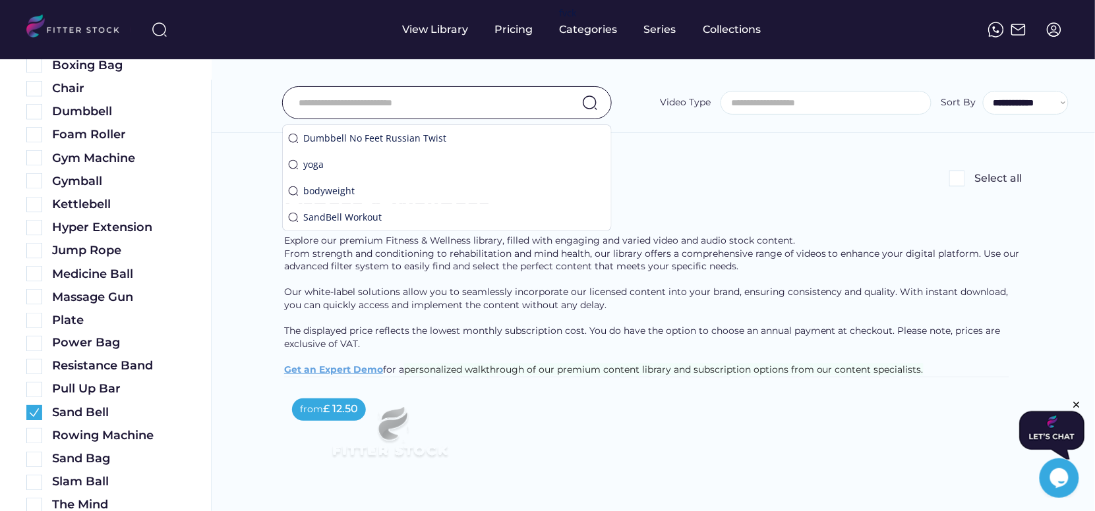
click at [228, 78] on div "**********" at bounding box center [653, 73] width 883 height 119
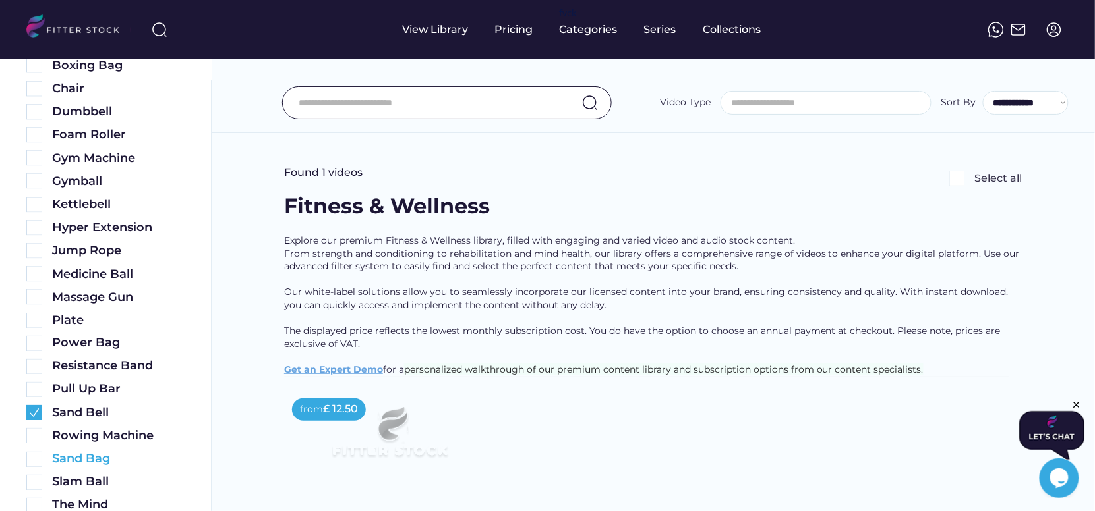
click at [35, 454] on img at bounding box center [34, 460] width 16 height 16
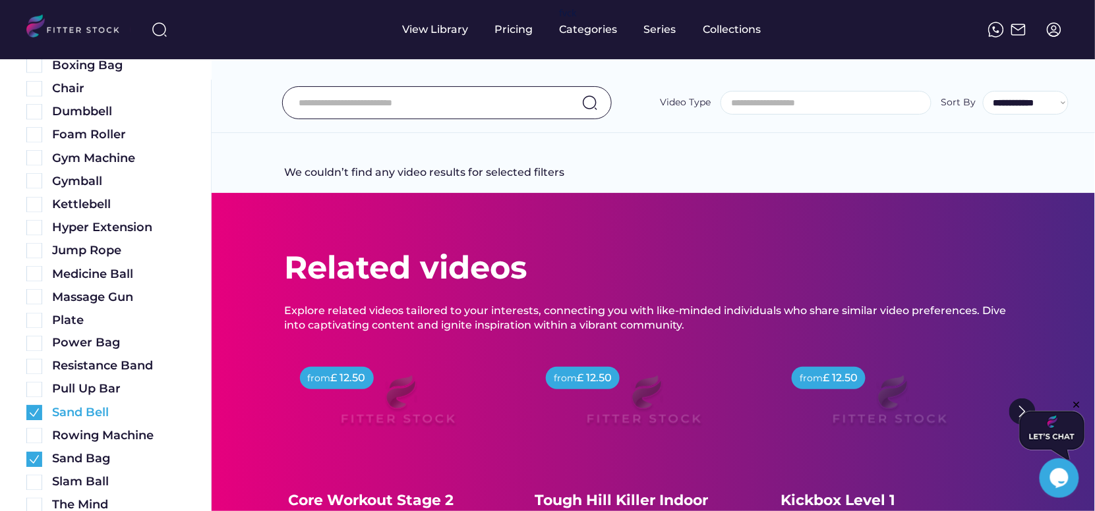
click at [31, 405] on div "Sand Bell" at bounding box center [105, 413] width 158 height 16
click at [32, 407] on img at bounding box center [34, 413] width 16 height 16
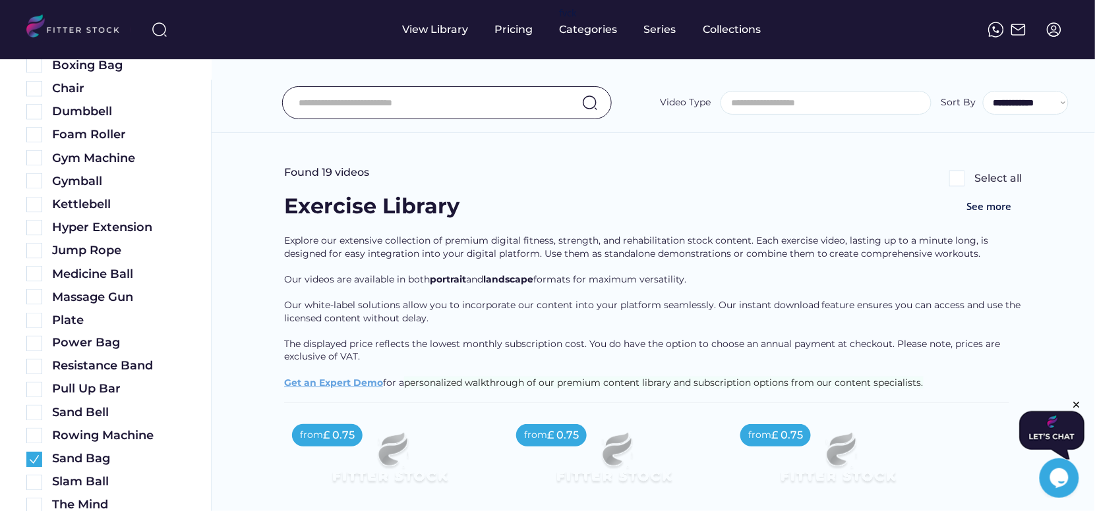
click at [337, 101] on input "input" at bounding box center [430, 103] width 262 height 28
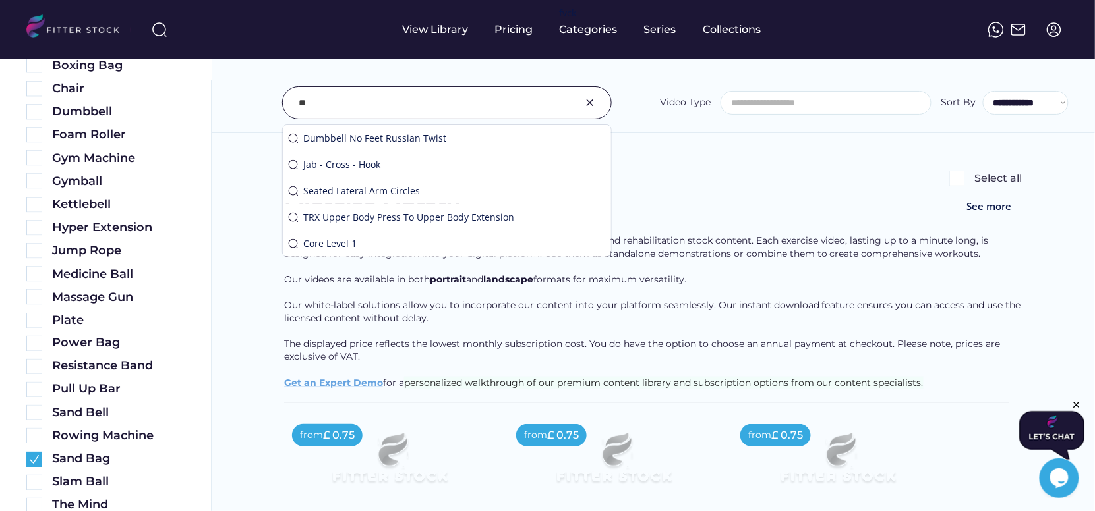
type input "*"
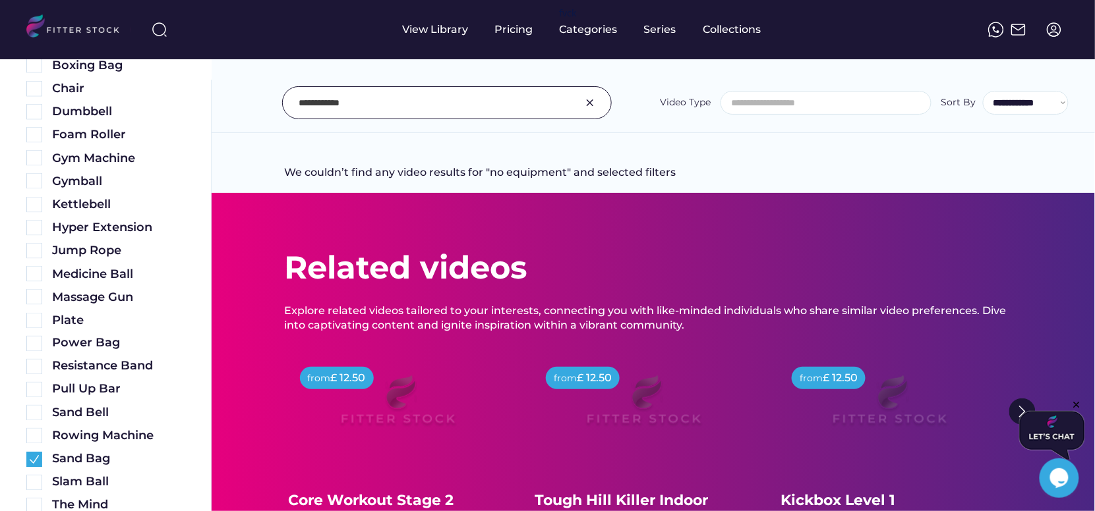
drag, startPoint x: 314, startPoint y: 106, endPoint x: 275, endPoint y: 106, distance: 38.2
click at [275, 106] on div "**********" at bounding box center [653, 102] width 830 height 33
type input "*********"
click at [366, 105] on input "input" at bounding box center [430, 103] width 262 height 28
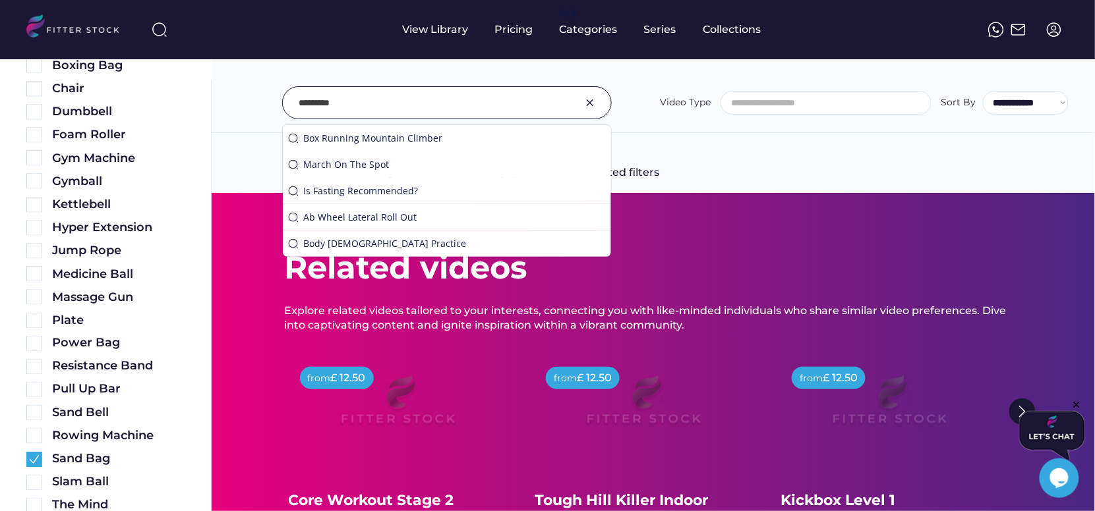
click at [266, 117] on div "**********" at bounding box center [653, 102] width 830 height 33
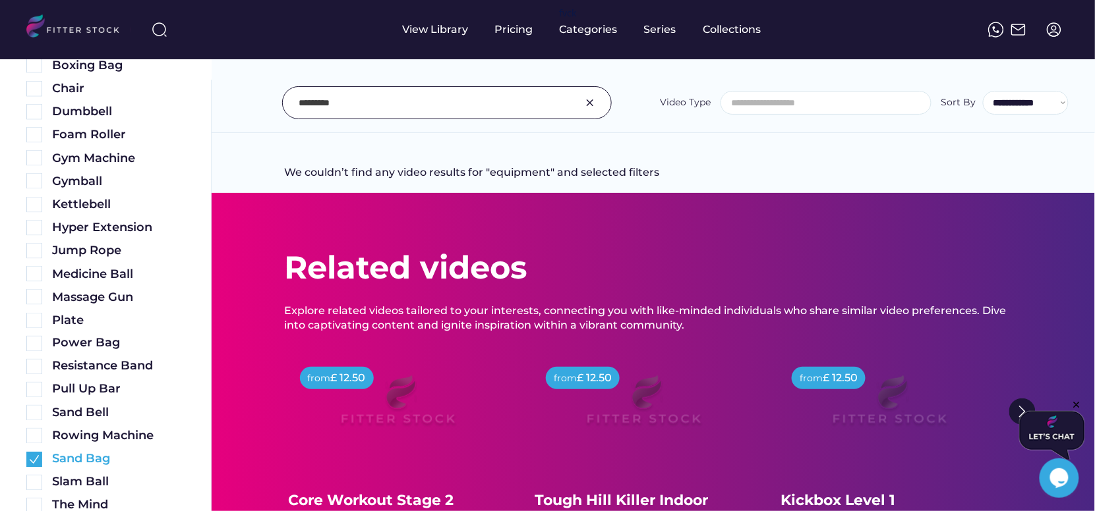
click at [35, 459] on img at bounding box center [34, 460] width 16 height 16
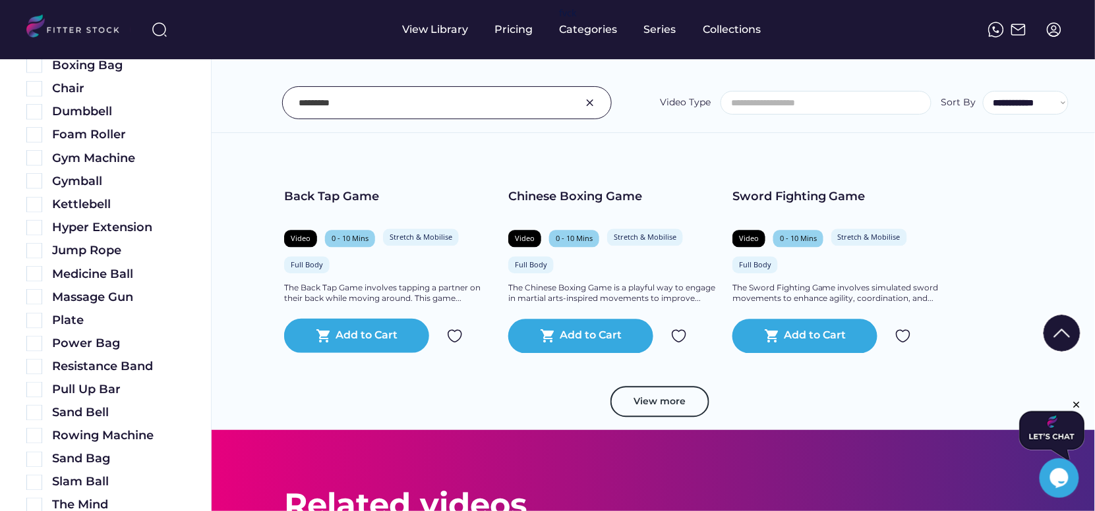
scroll to position [2553, 0]
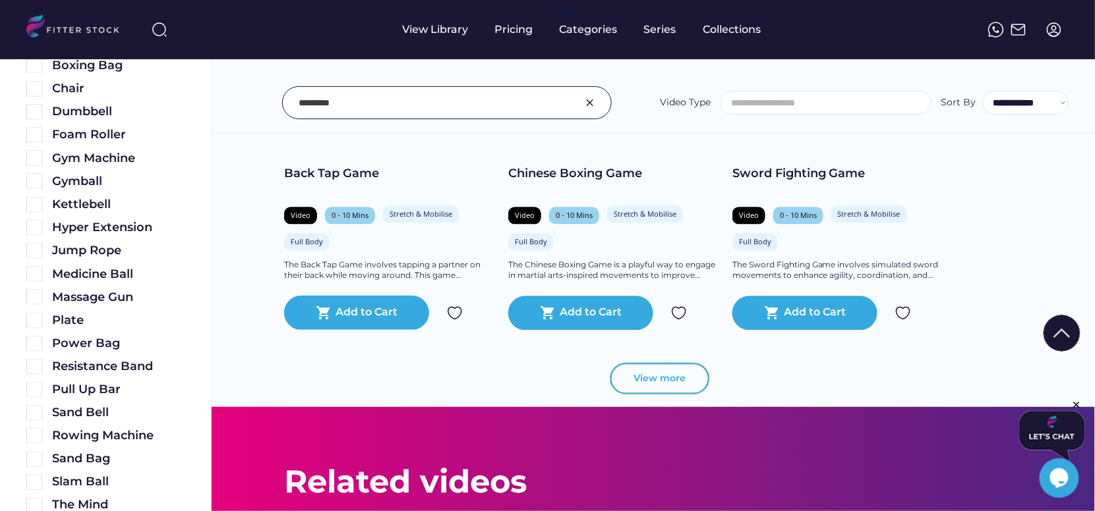
click at [652, 395] on button "View more" at bounding box center [659, 379] width 99 height 32
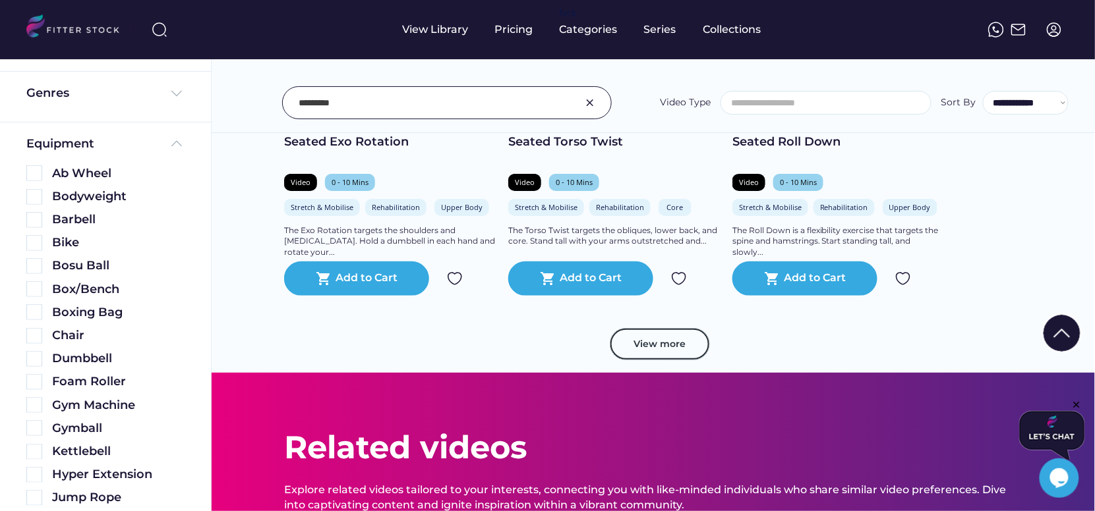
scroll to position [0, 0]
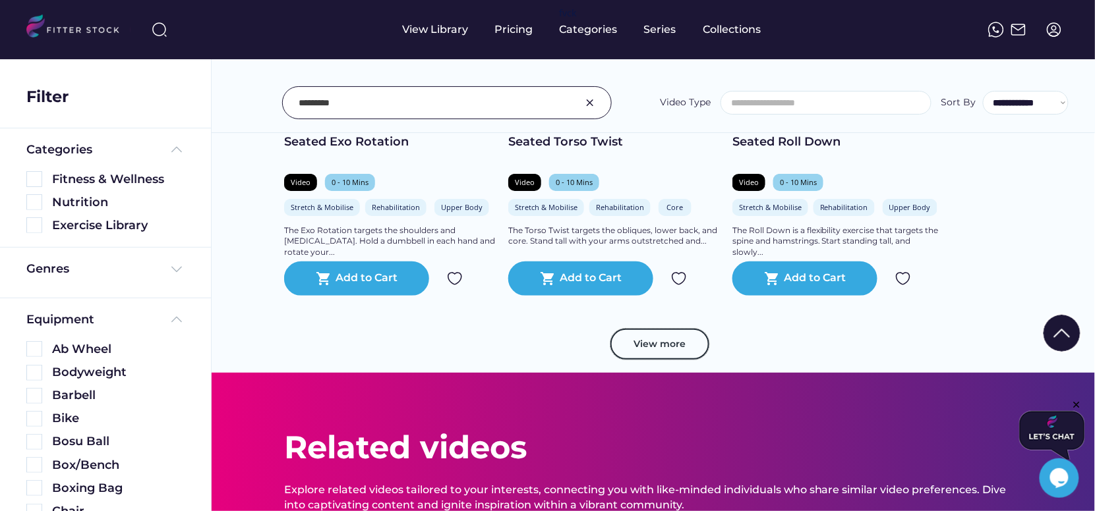
click at [594, 106] on img at bounding box center [590, 103] width 16 height 16
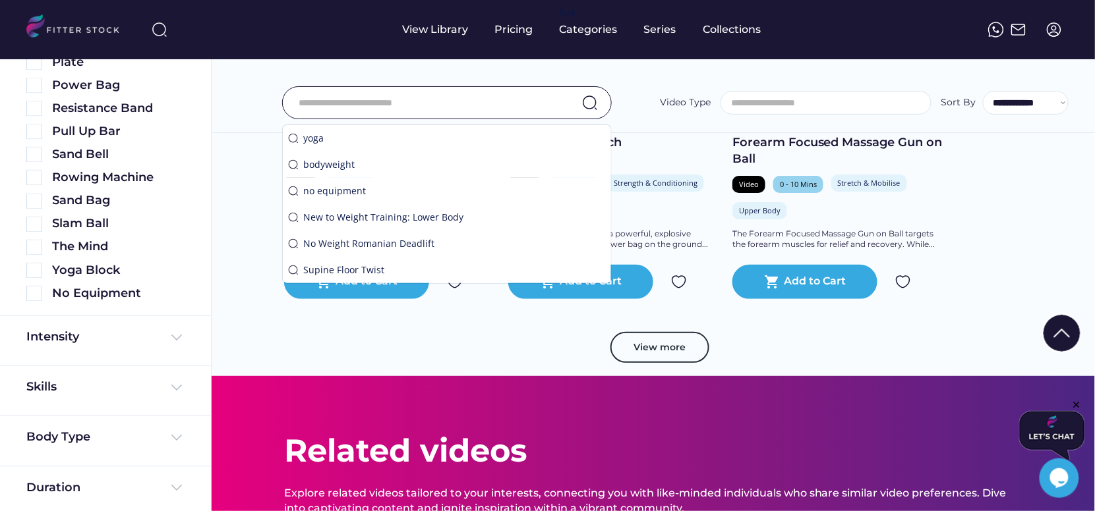
scroll to position [684, 0]
click at [36, 293] on img at bounding box center [34, 291] width 16 height 16
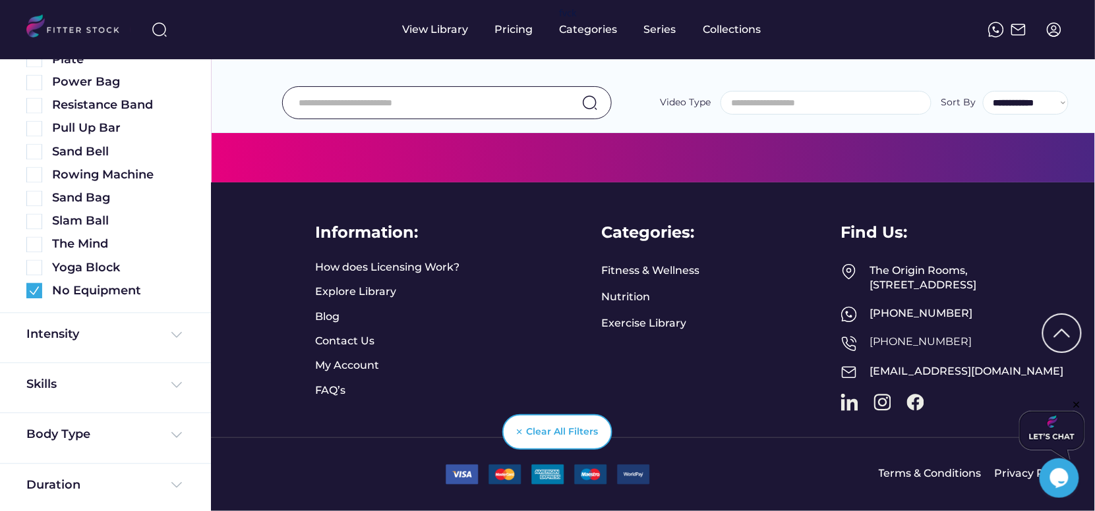
scroll to position [4033, 0]
